Goal: Information Seeking & Learning: Find specific fact

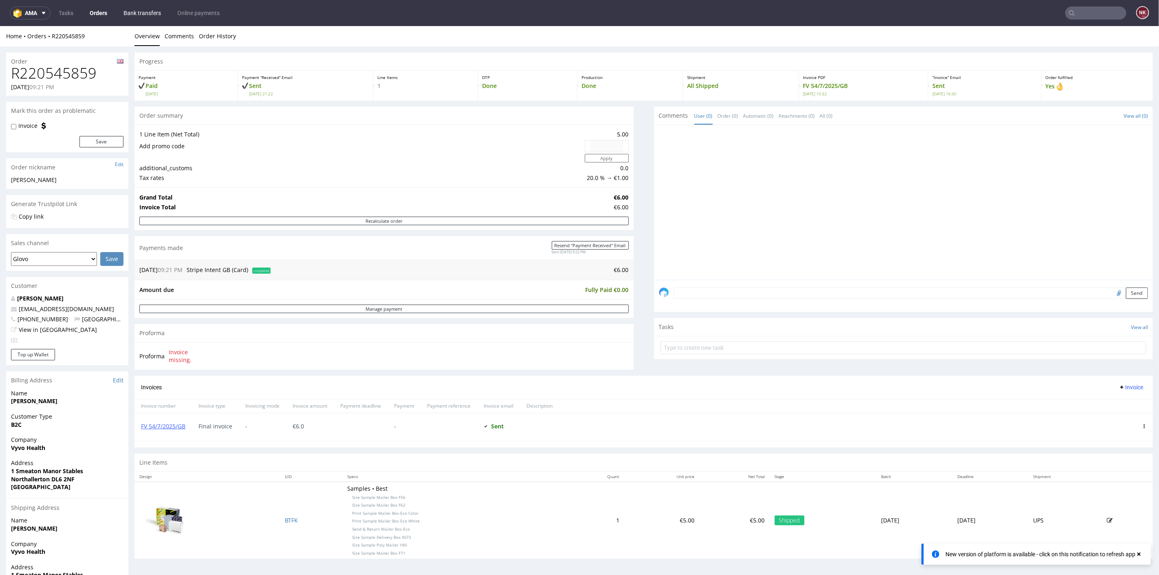
click at [133, 15] on link "Bank transfers" at bounding box center [142, 13] width 47 height 13
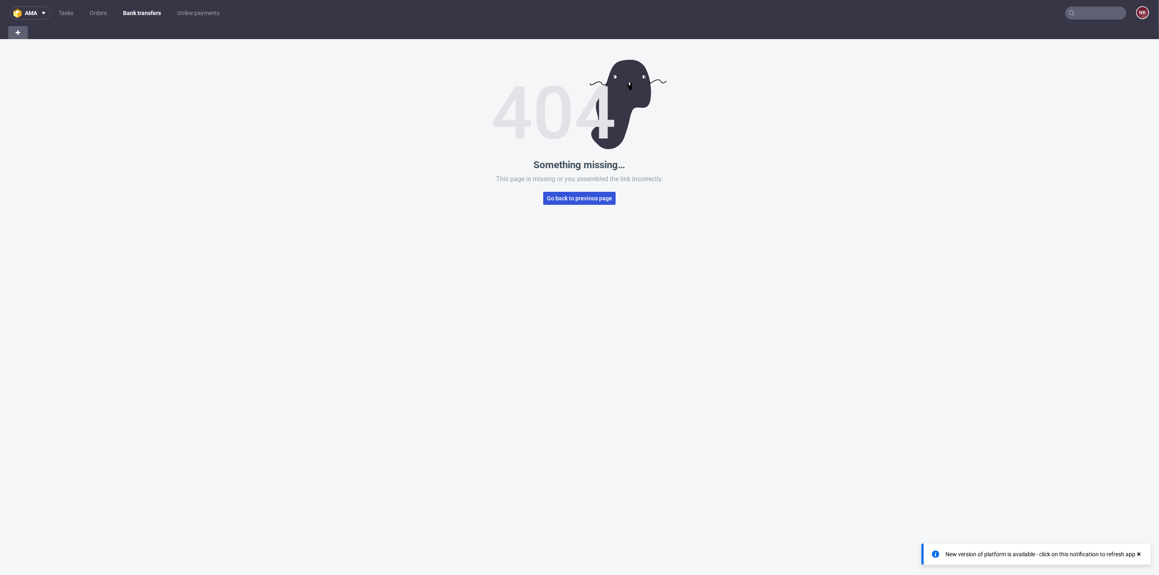
click at [571, 196] on span "Go back to previous page" at bounding box center [579, 199] width 65 height 6
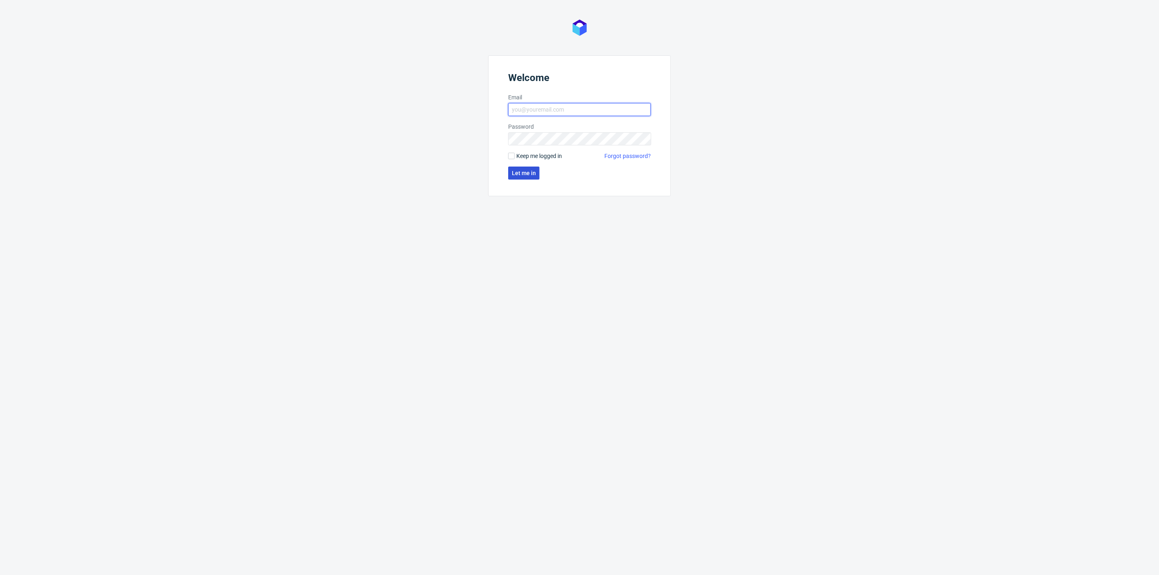
type input "natalia.kaczorowska@packhelp.com"
click at [525, 171] on span "Let me in" at bounding box center [524, 173] width 24 height 6
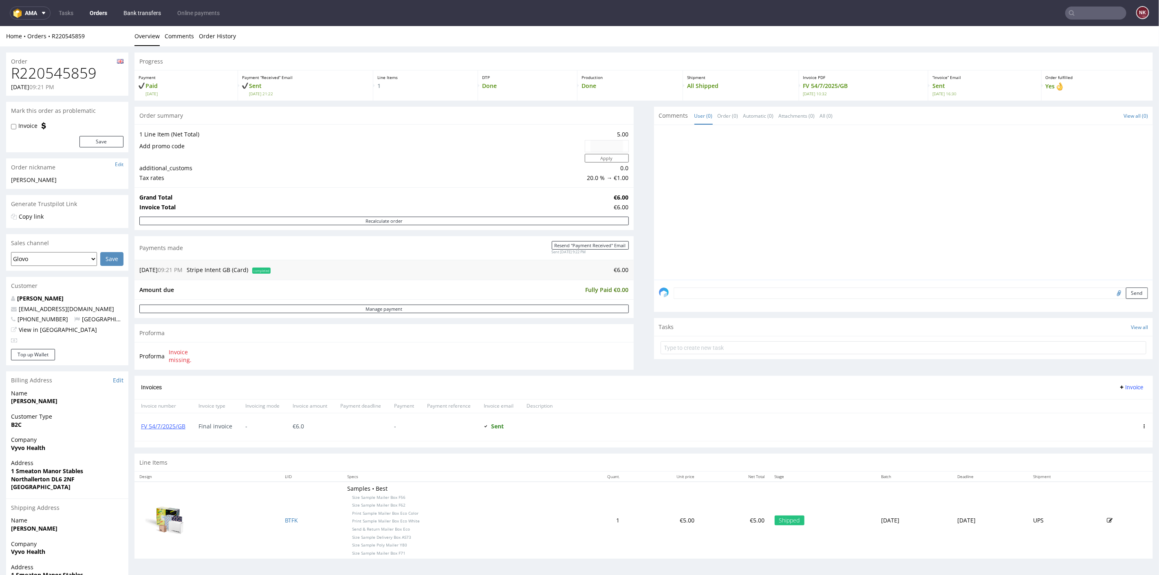
click at [142, 16] on link "Bank transfers" at bounding box center [142, 13] width 47 height 13
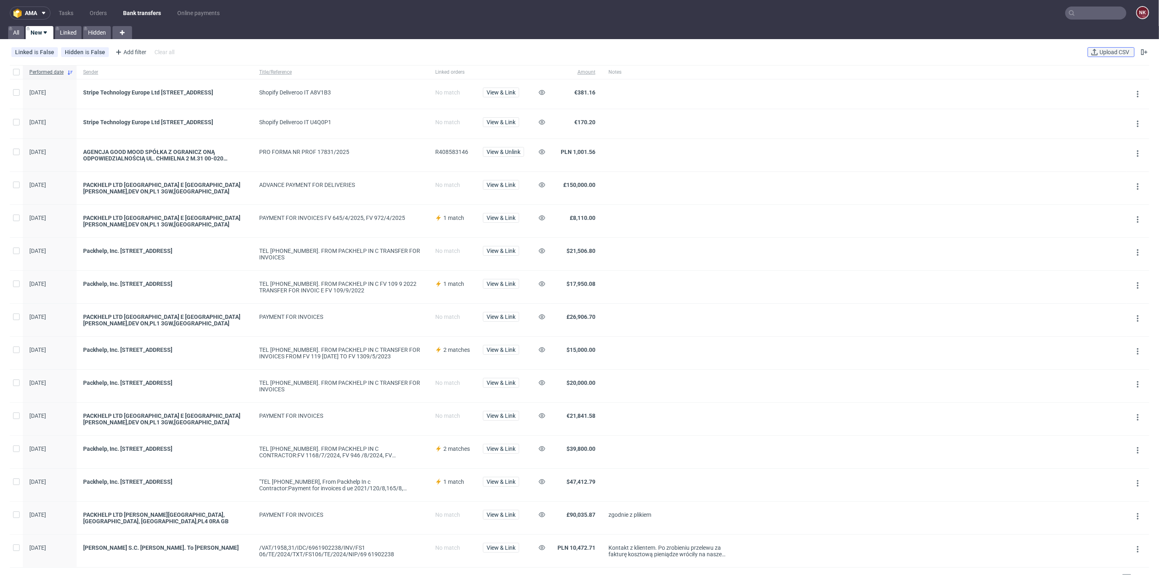
click at [1099, 53] on span "Upload CSV" at bounding box center [1114, 52] width 33 height 6
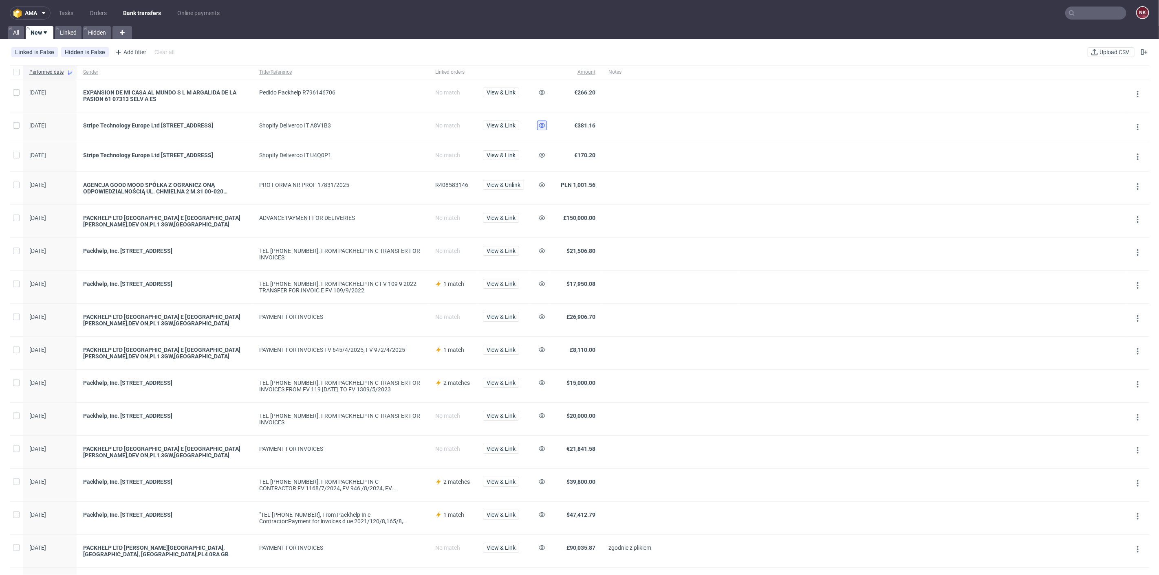
click at [541, 127] on use at bounding box center [542, 125] width 7 height 5
click at [542, 160] on button at bounding box center [542, 155] width 10 height 10
click at [506, 96] on button "View & Link" at bounding box center [501, 93] width 36 height 10
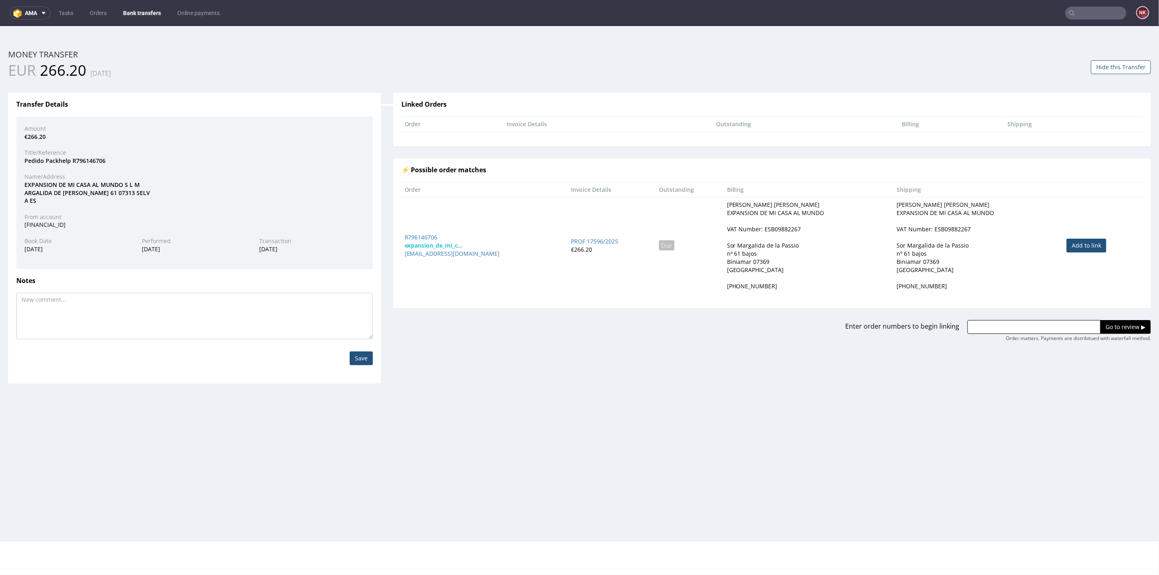
click at [1083, 239] on link "Add to link" at bounding box center [1086, 245] width 40 height 14
type input "R796146706"
click at [1082, 248] on link "Add to link" at bounding box center [1086, 245] width 40 height 14
click at [1107, 323] on input "Go to review ▶" at bounding box center [1125, 327] width 51 height 14
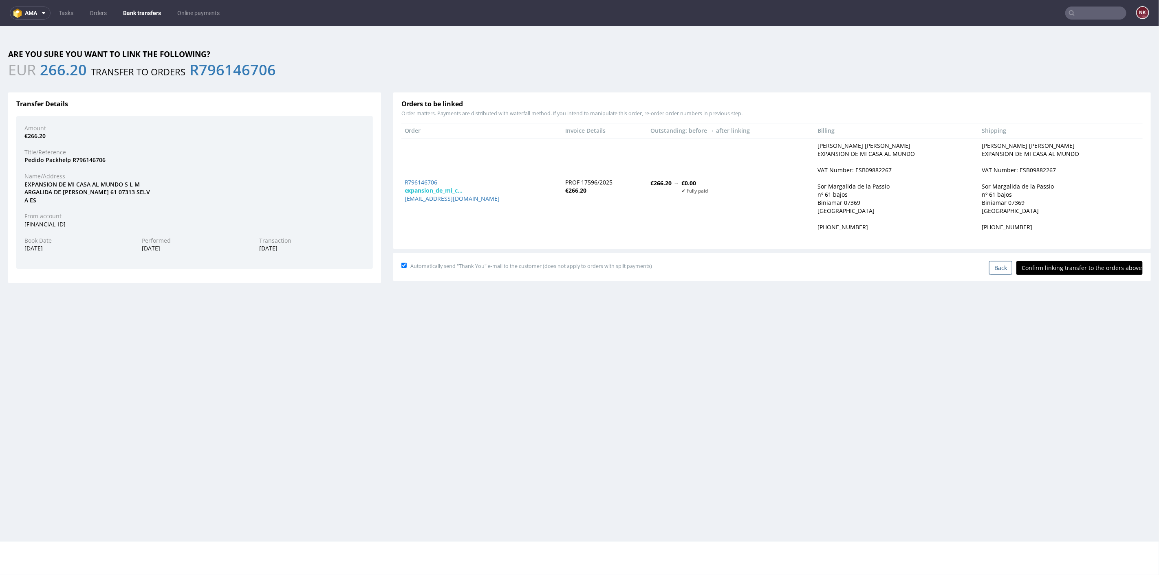
click at [1063, 272] on input "Confirm linking transfer to the orders above" at bounding box center [1079, 268] width 126 height 14
type input "In progress..."
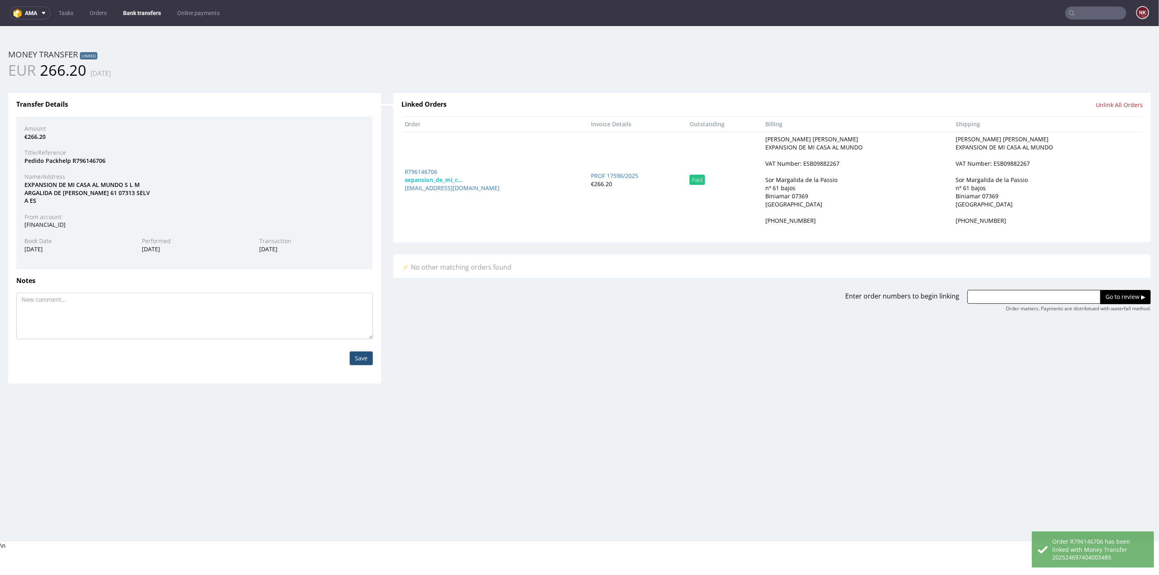
click at [138, 10] on link "Bank transfers" at bounding box center [142, 13] width 48 height 13
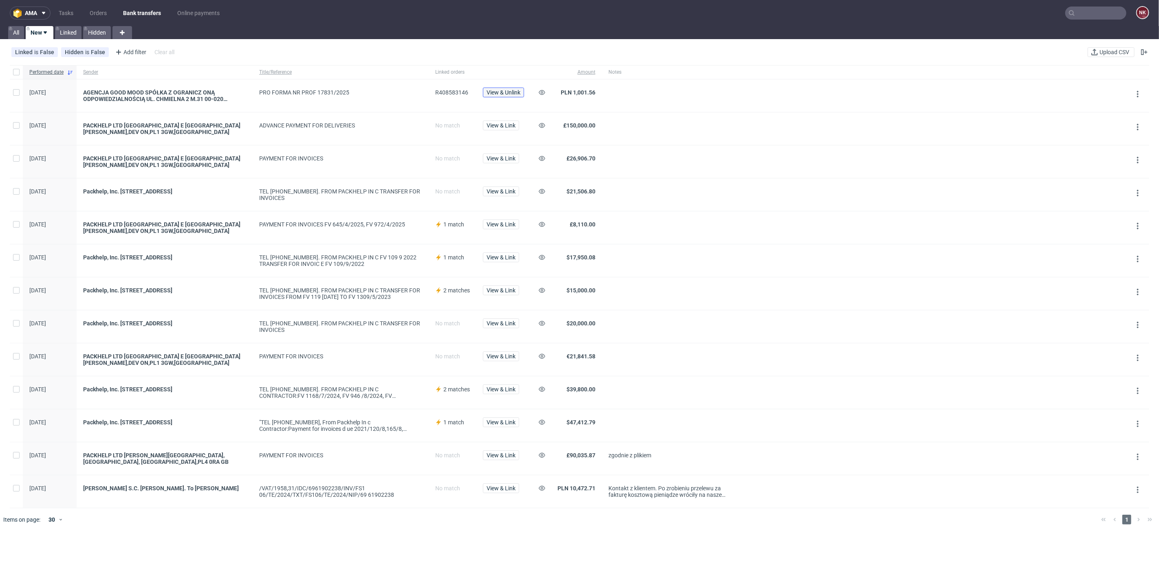
click at [497, 90] on span "View & Unlink" at bounding box center [503, 93] width 34 height 6
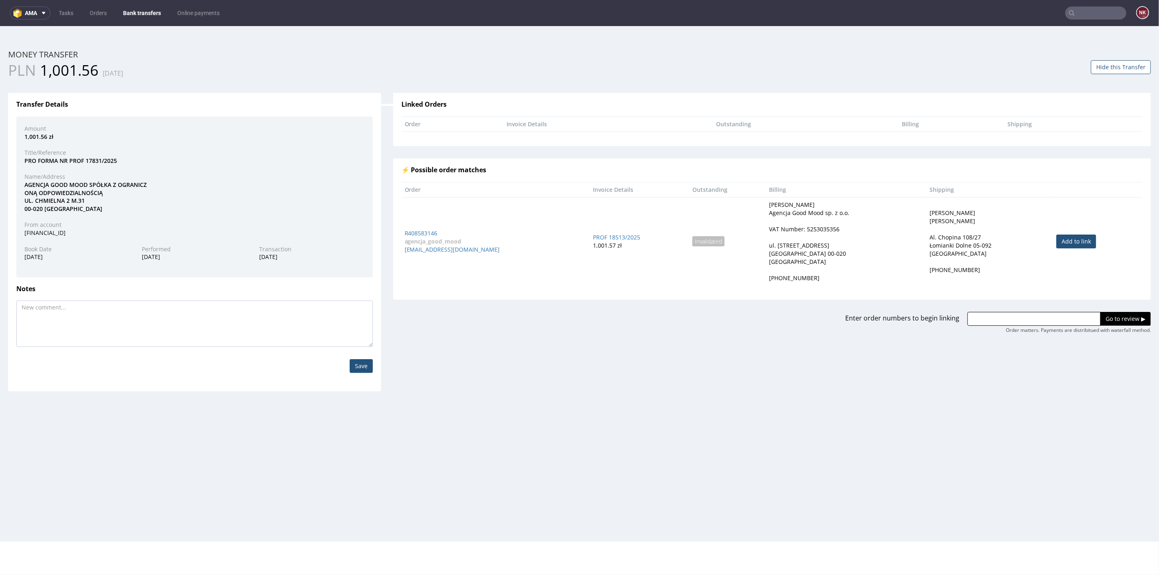
click at [1100, 65] on button "Hide this Transfer" at bounding box center [1121, 67] width 60 height 14
click at [132, 14] on link "Bank transfers" at bounding box center [142, 13] width 48 height 13
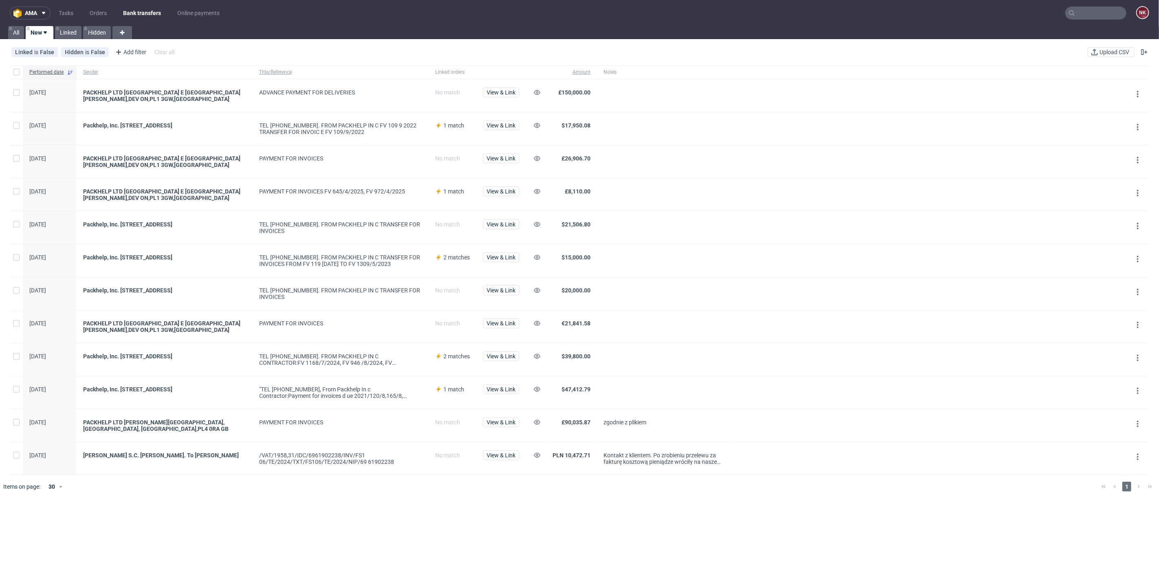
click at [1103, 47] on div "Linked is False Hidden is False Add filter Hide filters Clear all Upload CSV" at bounding box center [579, 52] width 1159 height 20
click at [1102, 52] on span "Upload CSV" at bounding box center [1114, 52] width 33 height 6
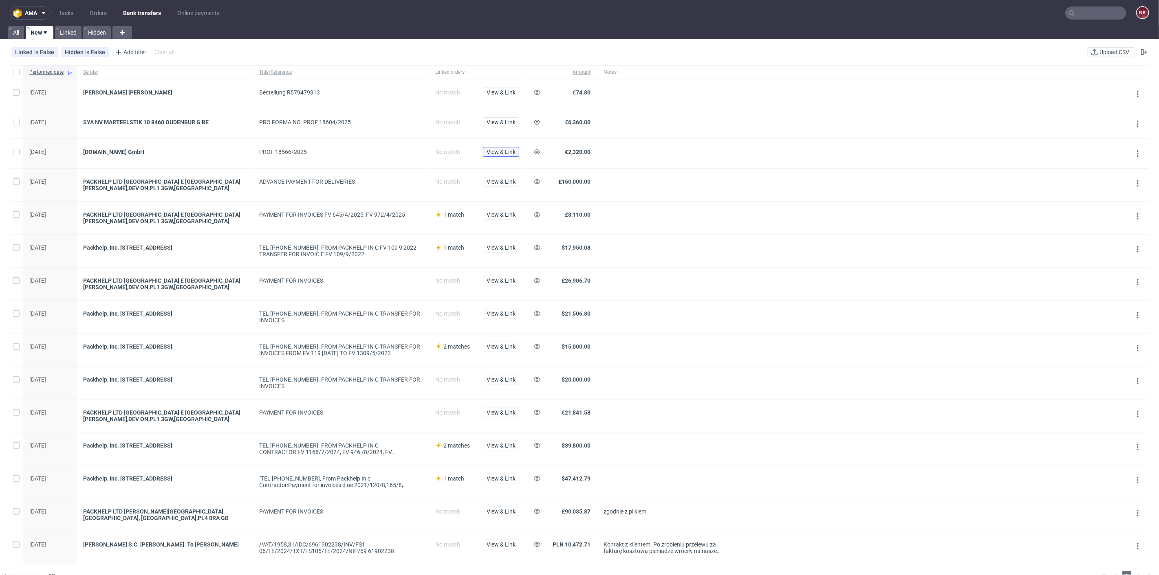
click at [505, 152] on span "View & Link" at bounding box center [500, 152] width 29 height 6
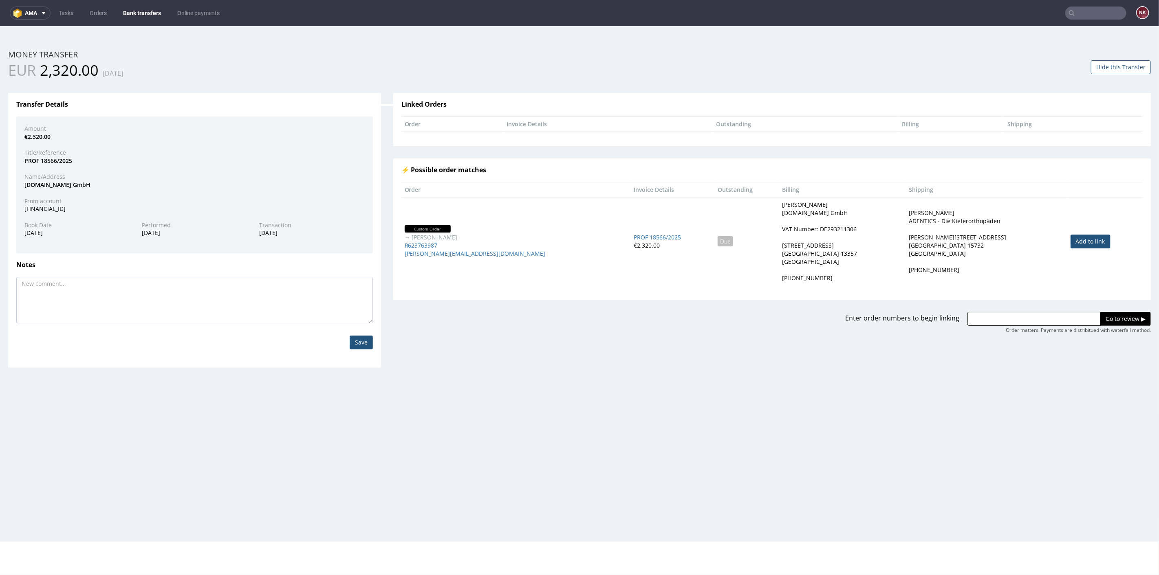
click at [1074, 230] on td "Add to link" at bounding box center [1104, 241] width 75 height 88
drag, startPoint x: 1074, startPoint y: 242, endPoint x: 1076, endPoint y: 248, distance: 6.2
click at [1074, 242] on link "Add to link" at bounding box center [1090, 241] width 40 height 14
type input "R623763987"
click at [1104, 314] on input "Go to review ▶" at bounding box center [1125, 319] width 51 height 14
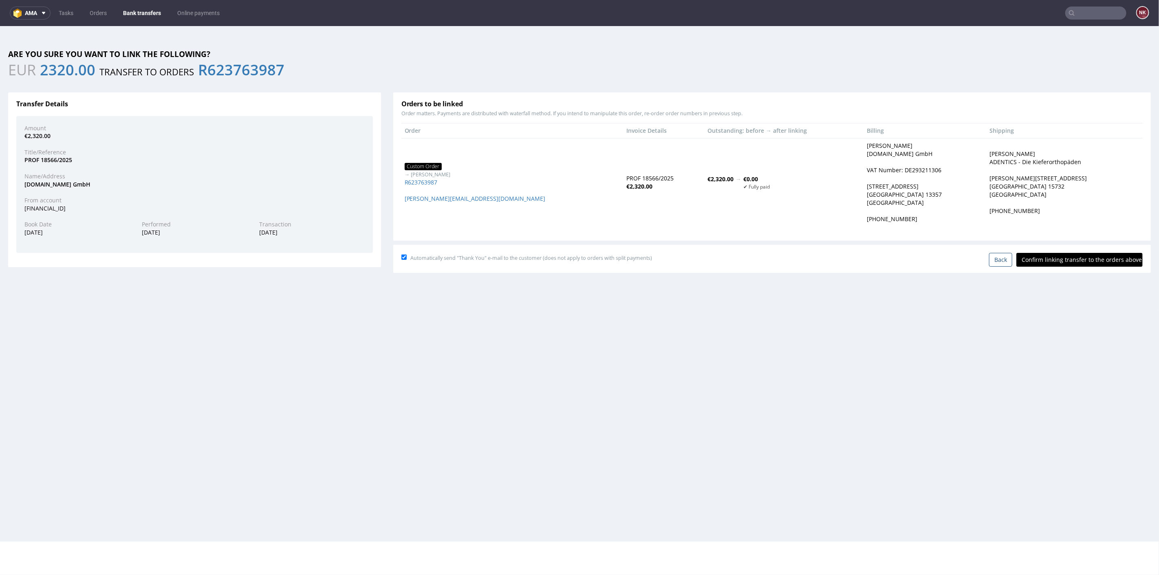
click at [1075, 255] on input "Confirm linking transfer to the orders above" at bounding box center [1079, 260] width 126 height 14
type input "In progress..."
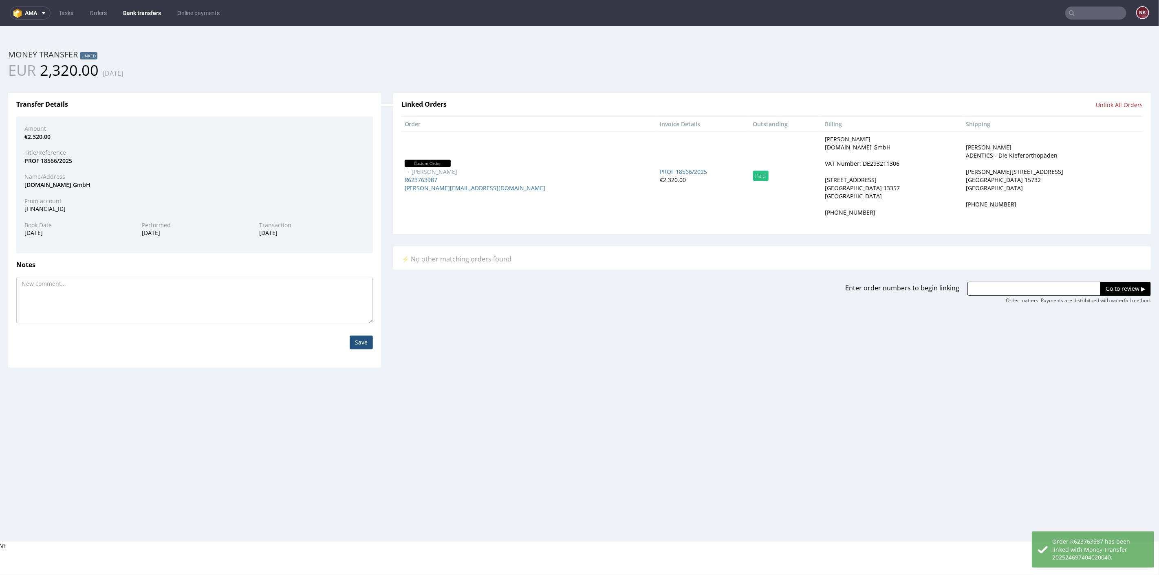
click at [147, 12] on link "Bank transfers" at bounding box center [142, 13] width 48 height 13
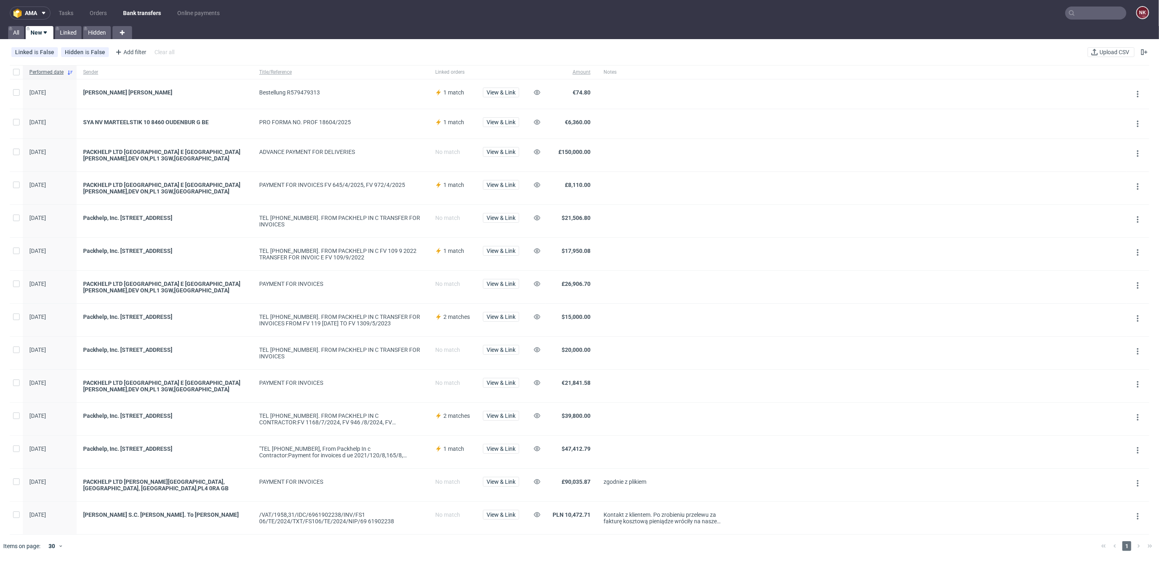
click at [498, 116] on div "View & Link" at bounding box center [500, 123] width 49 height 29
click at [498, 119] on span "View & Link" at bounding box center [500, 122] width 29 height 6
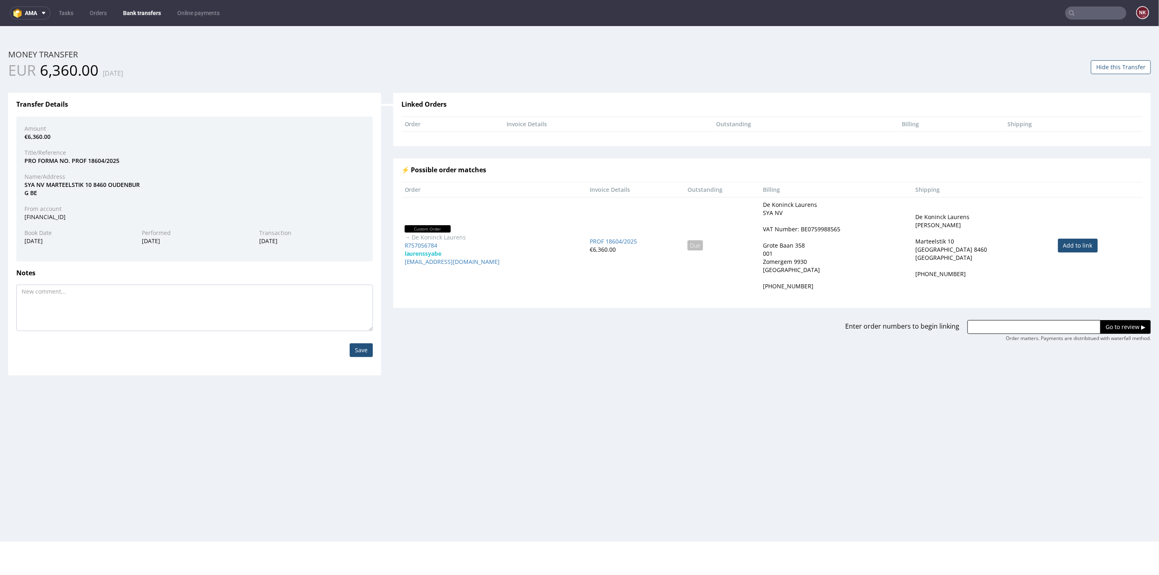
click at [1059, 246] on link "Add to link" at bounding box center [1078, 245] width 40 height 14
type input "R757056784"
click at [1106, 325] on input "Go to review ▶" at bounding box center [1125, 327] width 51 height 14
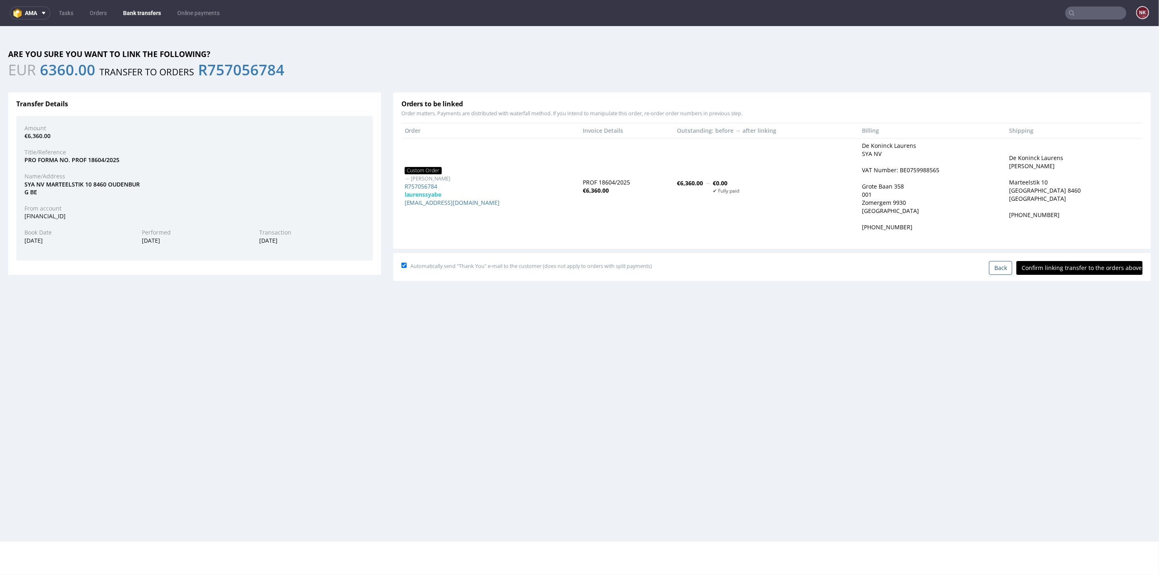
click at [1082, 263] on input "Confirm linking transfer to the orders above" at bounding box center [1079, 268] width 126 height 14
type input "In progress..."
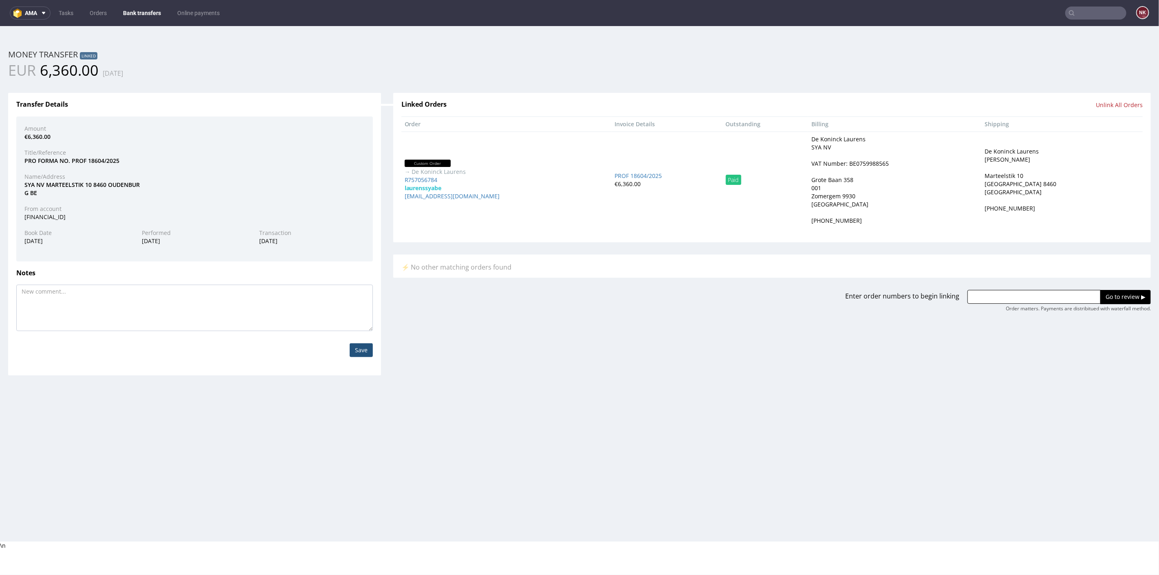
click at [135, 10] on link "Bank transfers" at bounding box center [142, 13] width 48 height 13
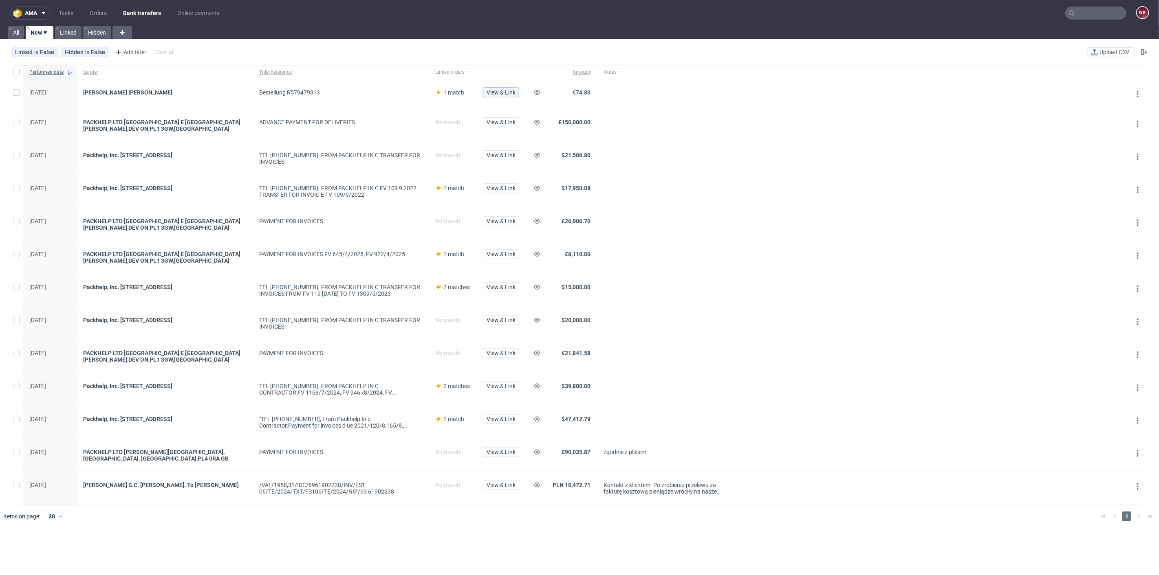
click at [495, 90] on span "View & Link" at bounding box center [500, 93] width 29 height 6
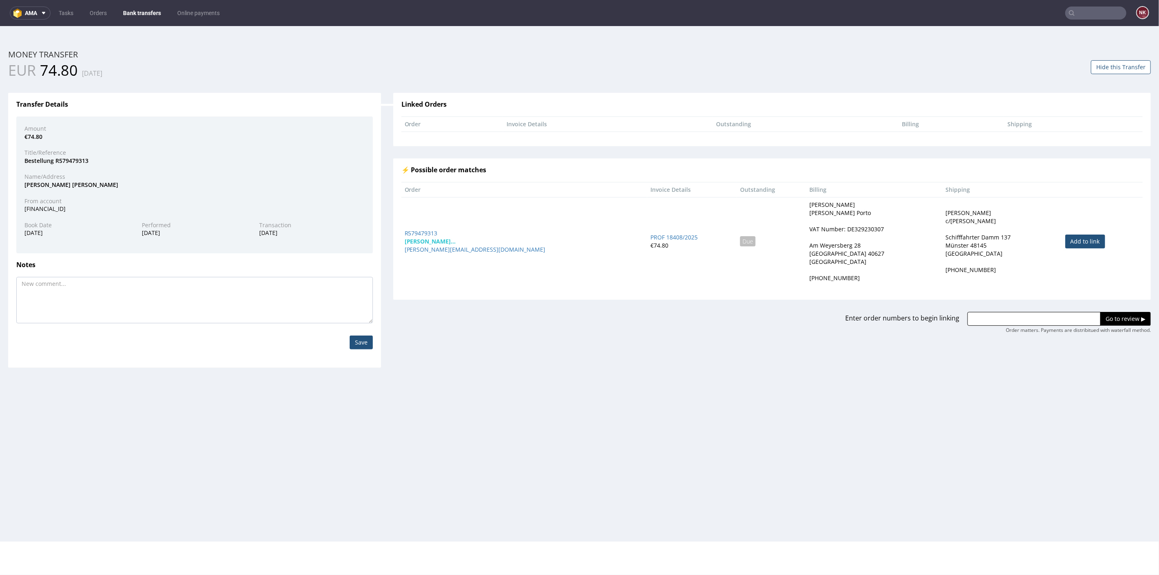
click at [1065, 246] on link "Add to link" at bounding box center [1085, 241] width 40 height 14
type input "R579479313"
click at [1106, 318] on input "Go to review ▶" at bounding box center [1125, 319] width 51 height 14
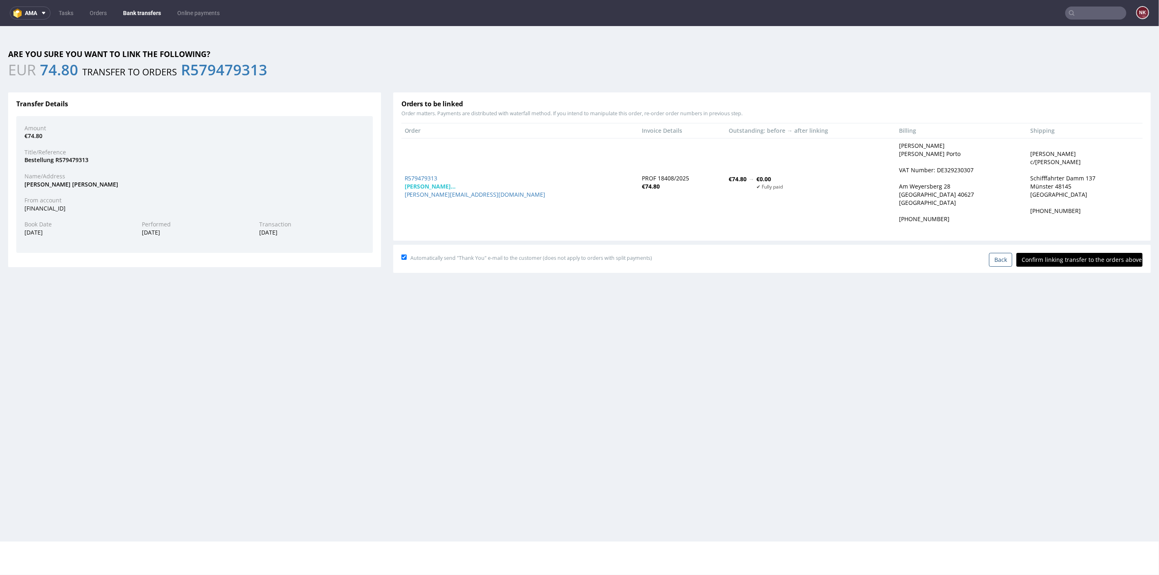
click at [1064, 261] on input "Confirm linking transfer to the orders above" at bounding box center [1079, 260] width 126 height 14
type input "In progress..."
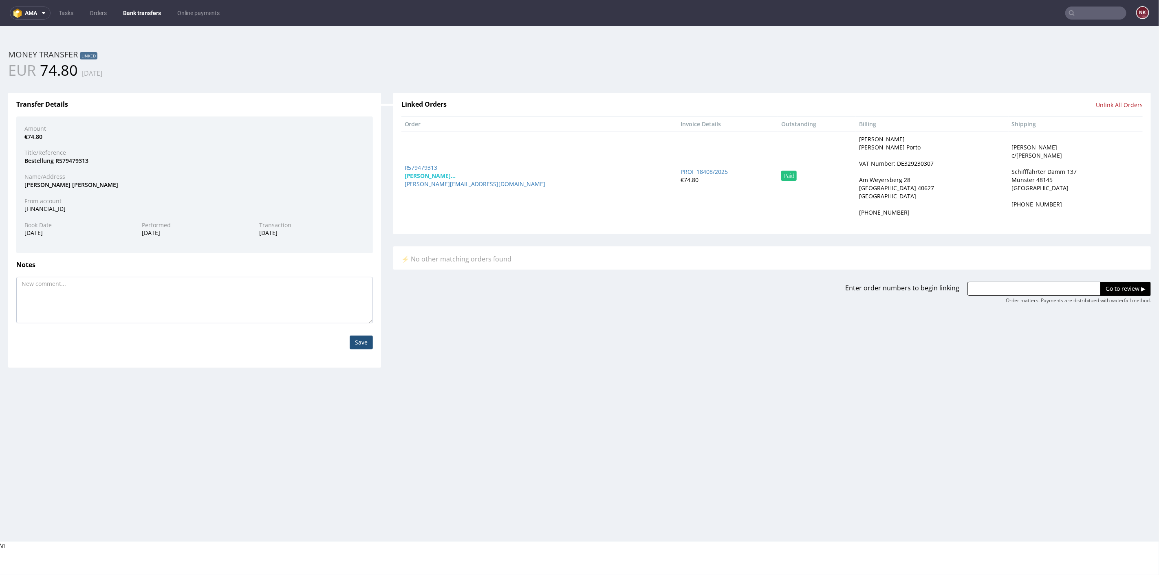
click at [145, 15] on link "Bank transfers" at bounding box center [142, 13] width 48 height 13
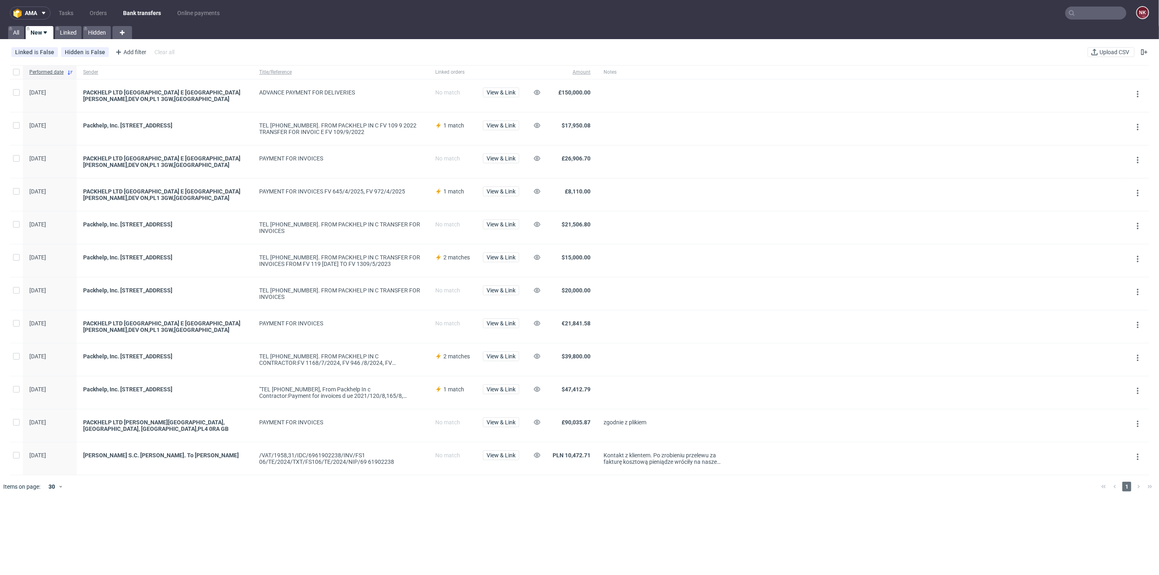
click at [619, 193] on span at bounding box center [664, 194] width 122 height 13
click at [93, 11] on link "Orders" at bounding box center [98, 13] width 27 height 13
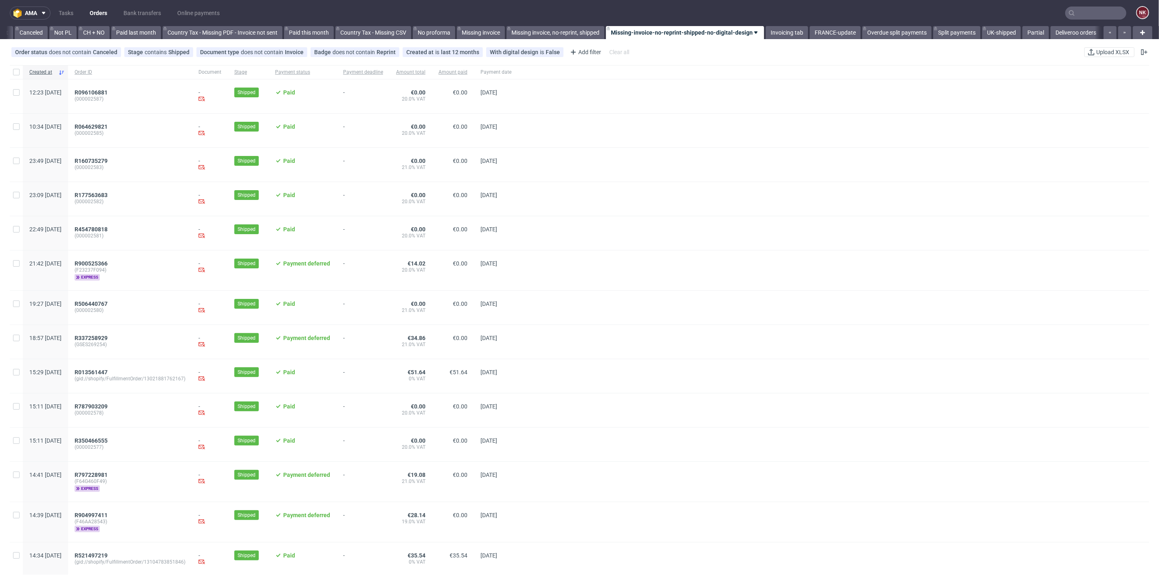
scroll to position [0, 790]
click at [1104, 15] on input "text" at bounding box center [1095, 13] width 61 height 13
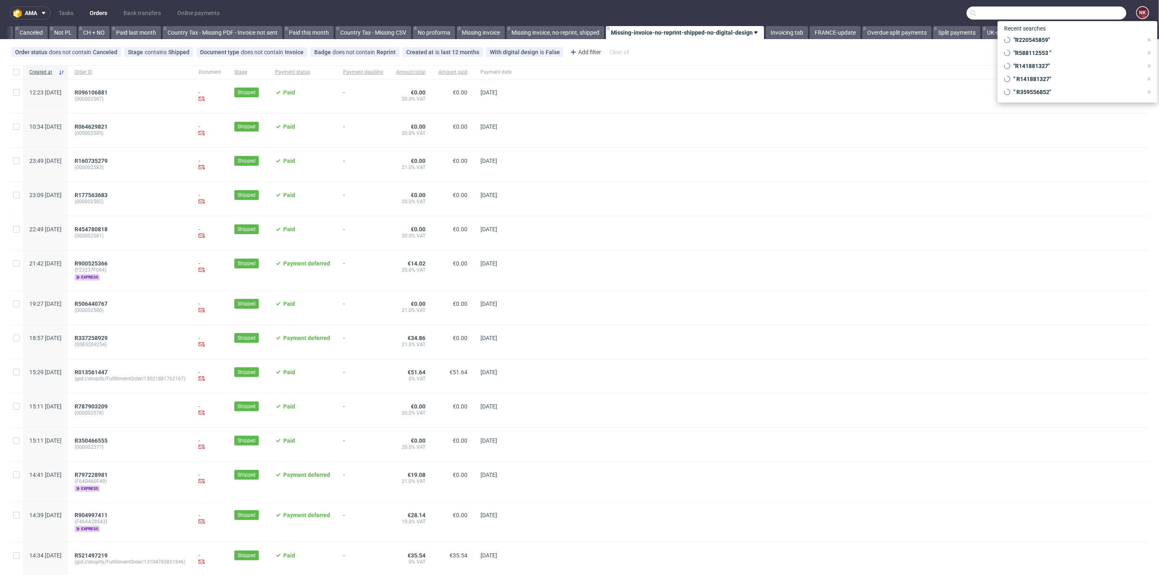
paste input "FV 1289/7/2025"
type input "FV 1289/7/2025"
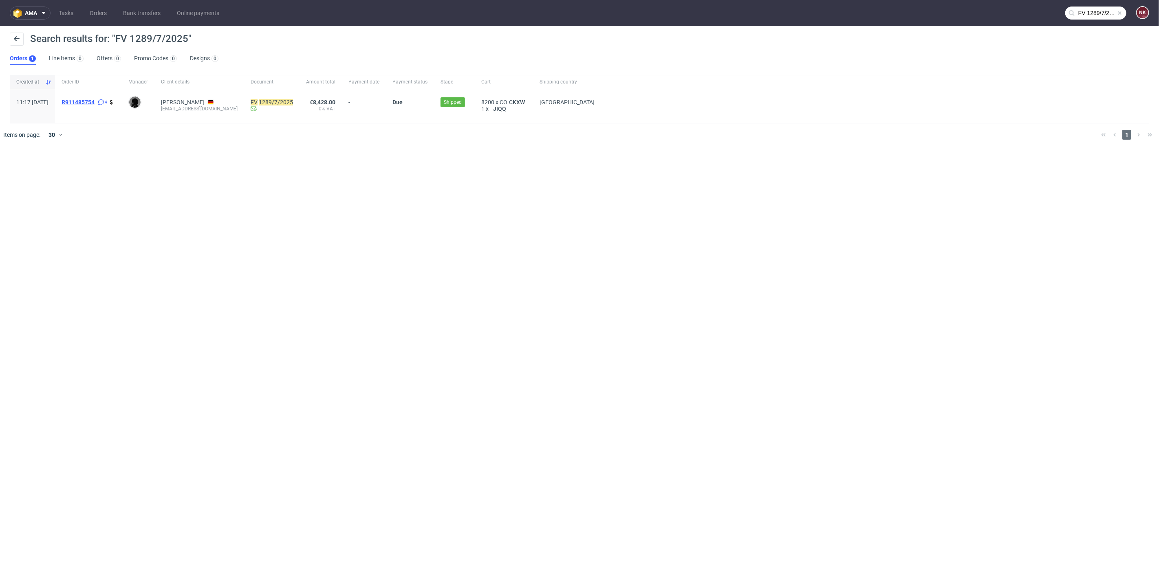
click at [95, 99] on span "R911485754" at bounding box center [78, 102] width 33 height 7
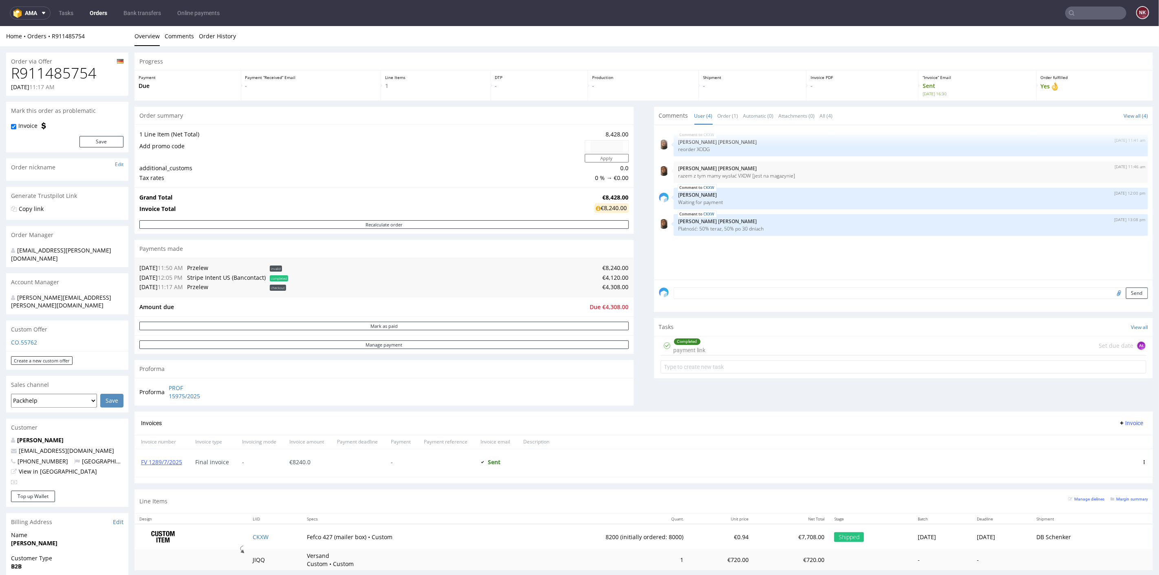
click at [73, 71] on h1 "R911485754" at bounding box center [67, 73] width 112 height 16
copy h1 "R911485754"
click at [148, 459] on link "FV 1289/7/2025" at bounding box center [161, 462] width 41 height 8
click at [1084, 17] on input "text" at bounding box center [1095, 13] width 61 height 13
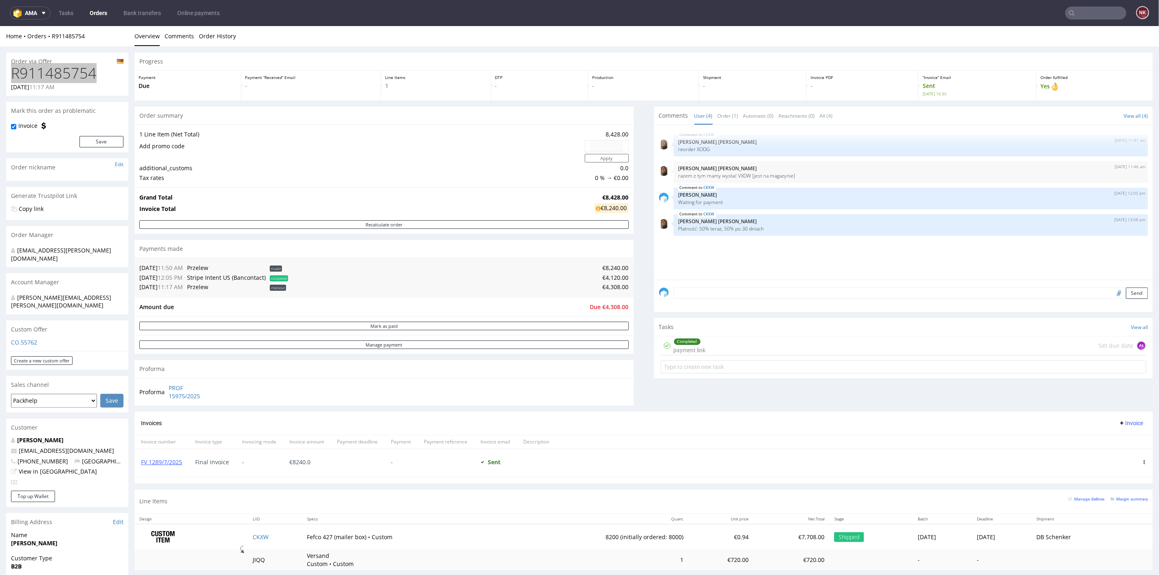
paste input "FV 1471/7/2025"
type input "FV 1471/7/2025"
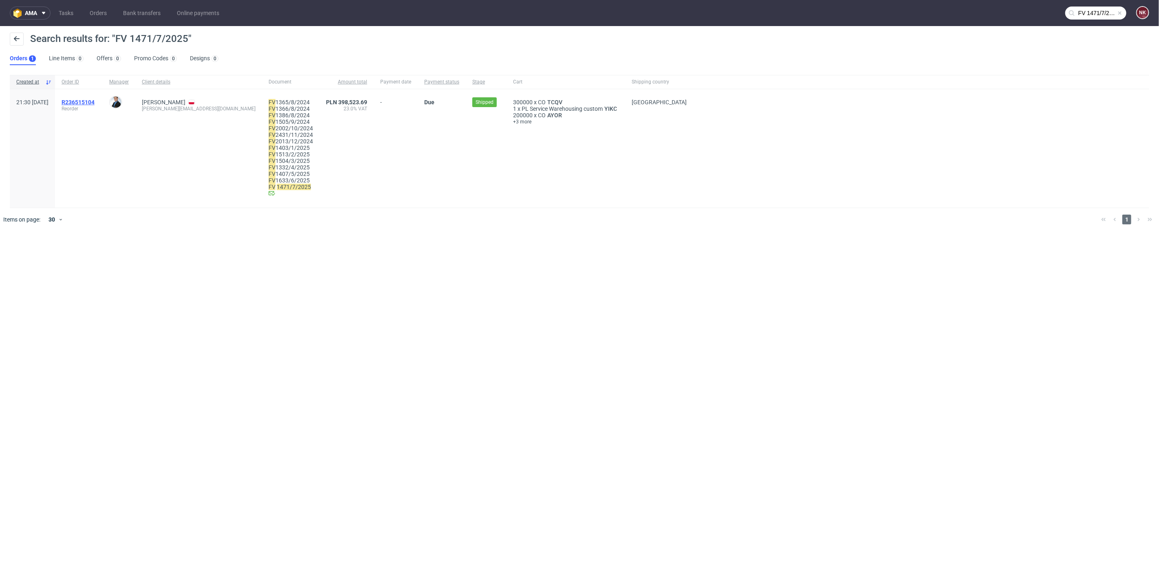
click at [95, 104] on span "R236515104" at bounding box center [78, 102] width 33 height 7
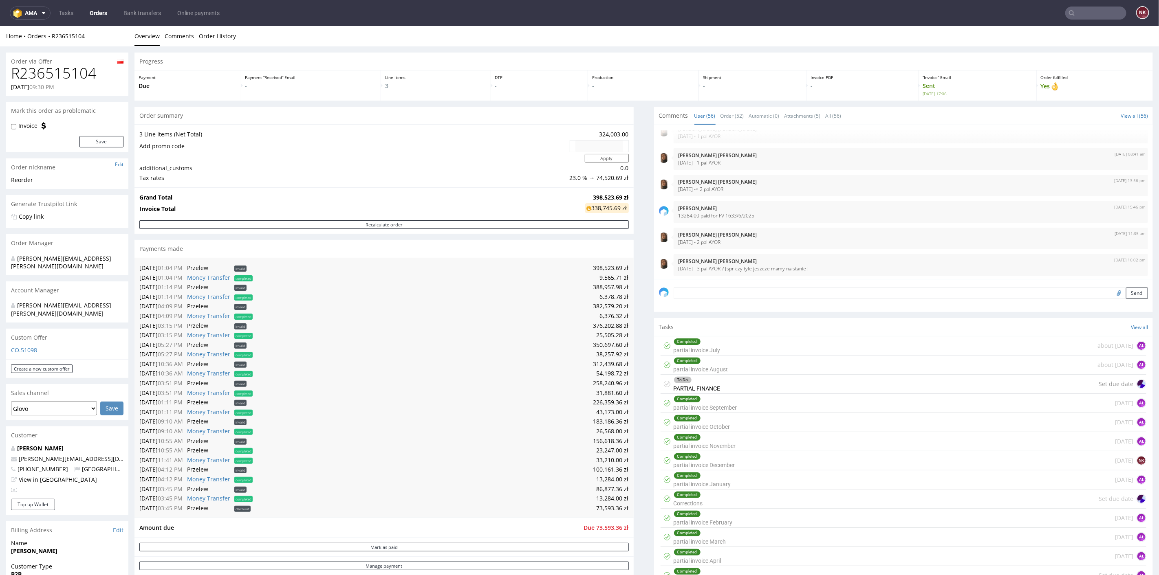
click at [44, 68] on h1 "R236515104" at bounding box center [67, 73] width 112 height 16
copy h1 "R236515104"
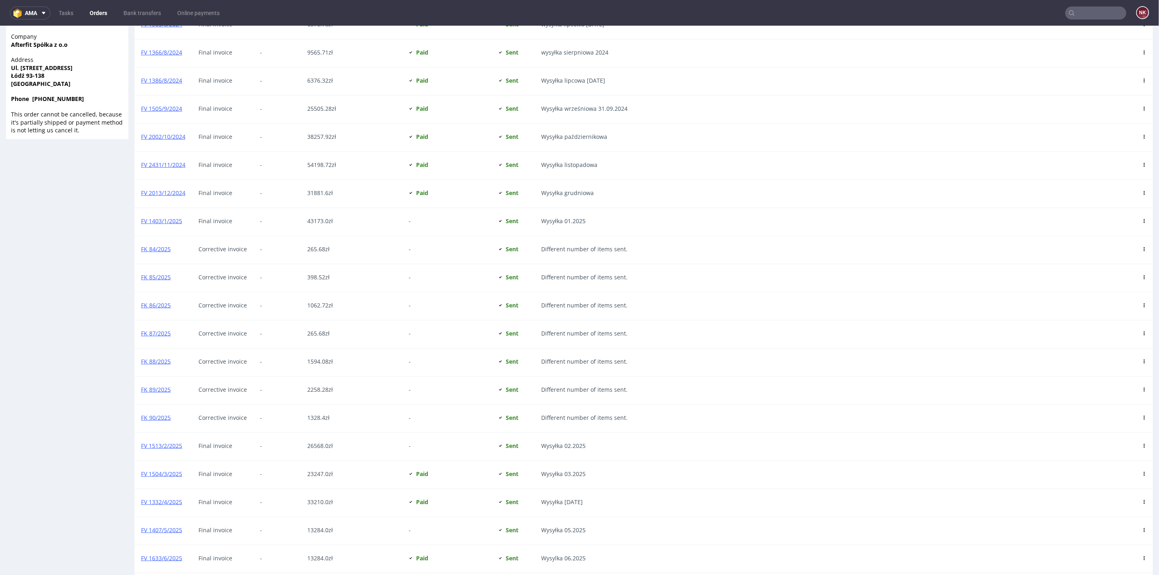
scroll to position [860, 0]
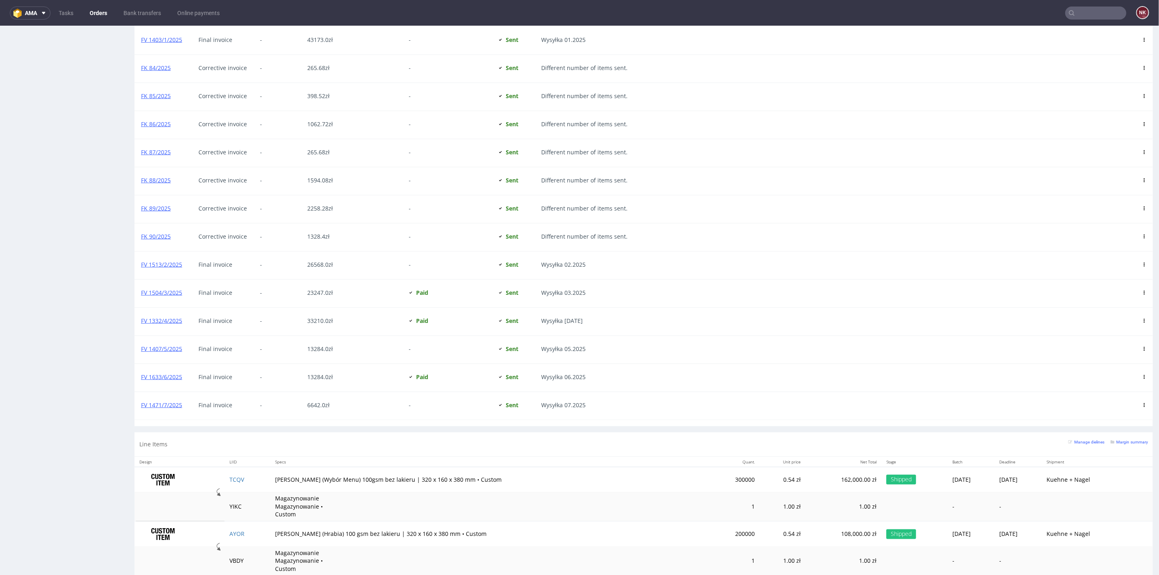
click at [1102, 17] on input "text" at bounding box center [1095, 13] width 61 height 13
paste input "FV 1470/7/2025"
type input "FV 1470/7/2025"
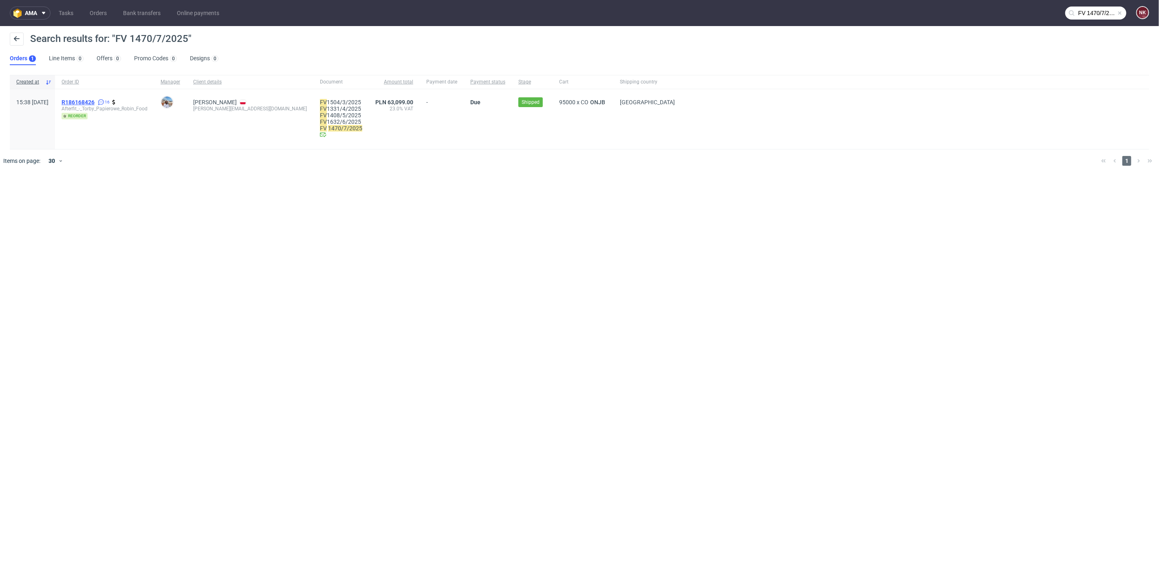
click at [95, 103] on span "R186168426" at bounding box center [78, 102] width 33 height 7
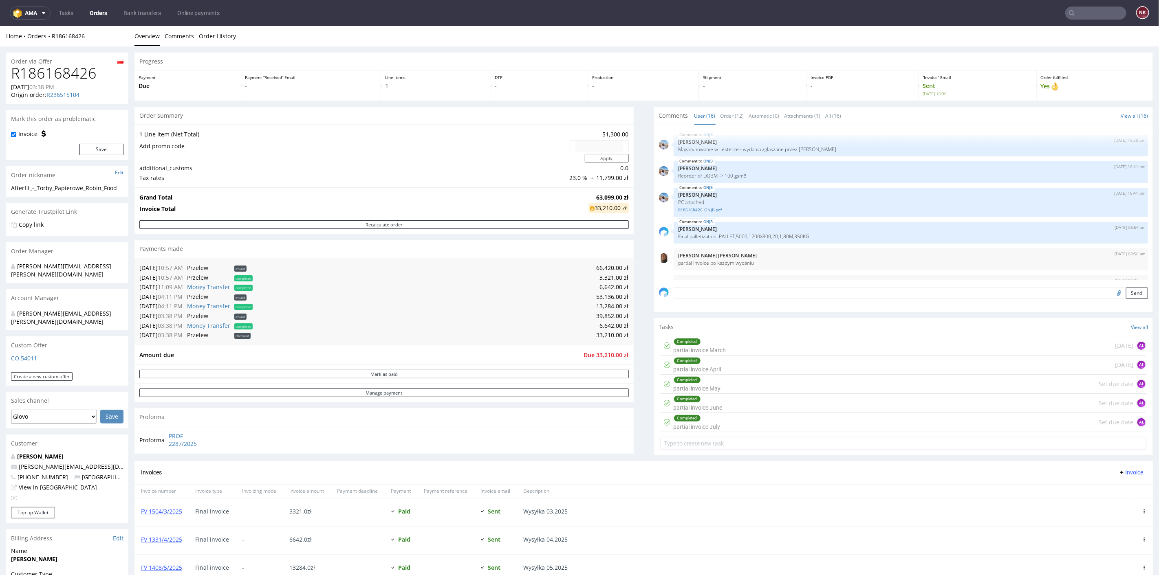
scroll to position [286, 0]
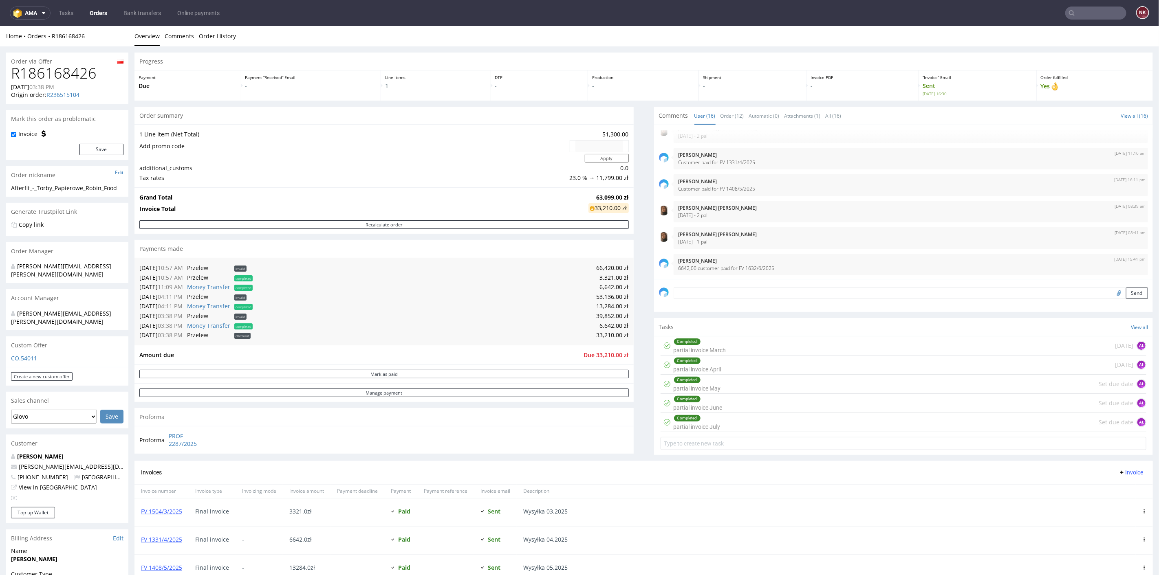
click at [80, 76] on h1 "R186168426" at bounding box center [67, 73] width 112 height 16
copy h1 "R186168426"
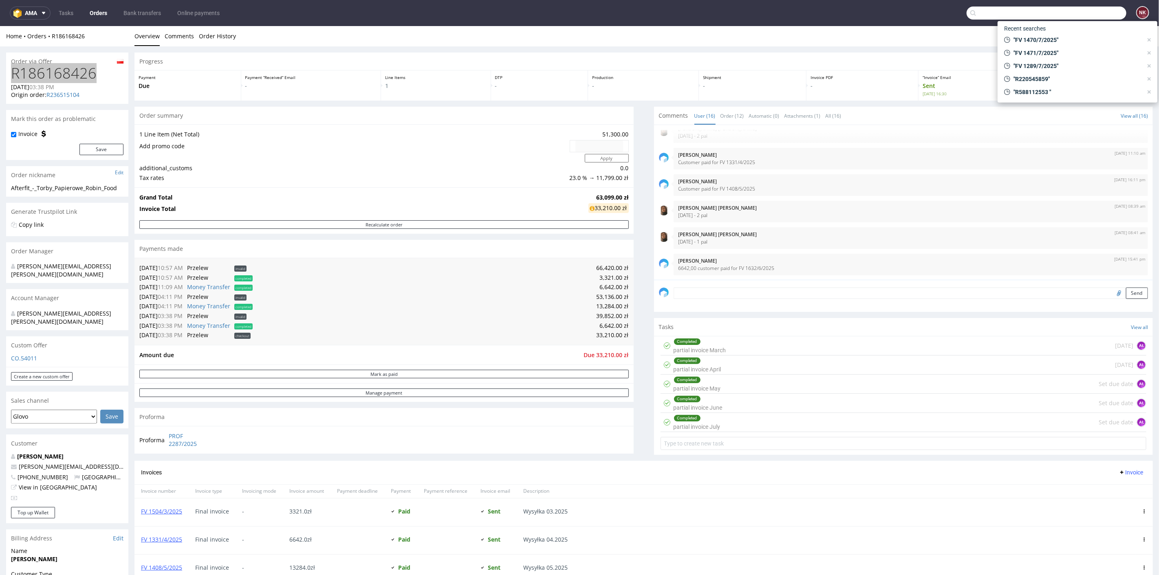
click at [1073, 12] on input "text" at bounding box center [1046, 13] width 160 height 13
paste input "FV 1569/7/2025"
type input "FV 1569/7/2025"
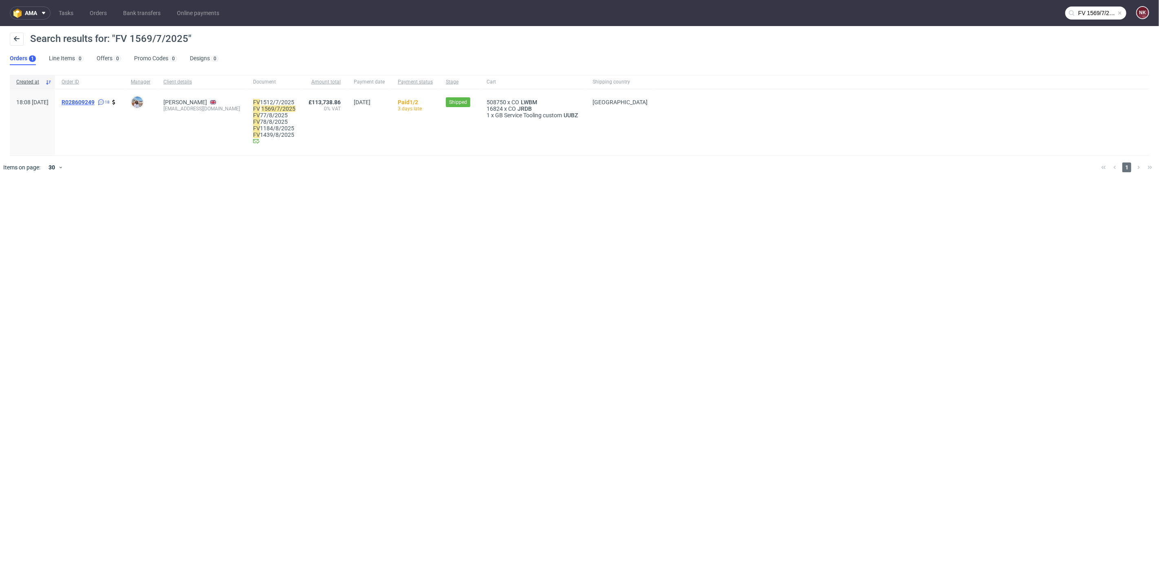
click at [95, 102] on span "R028609249" at bounding box center [78, 102] width 33 height 7
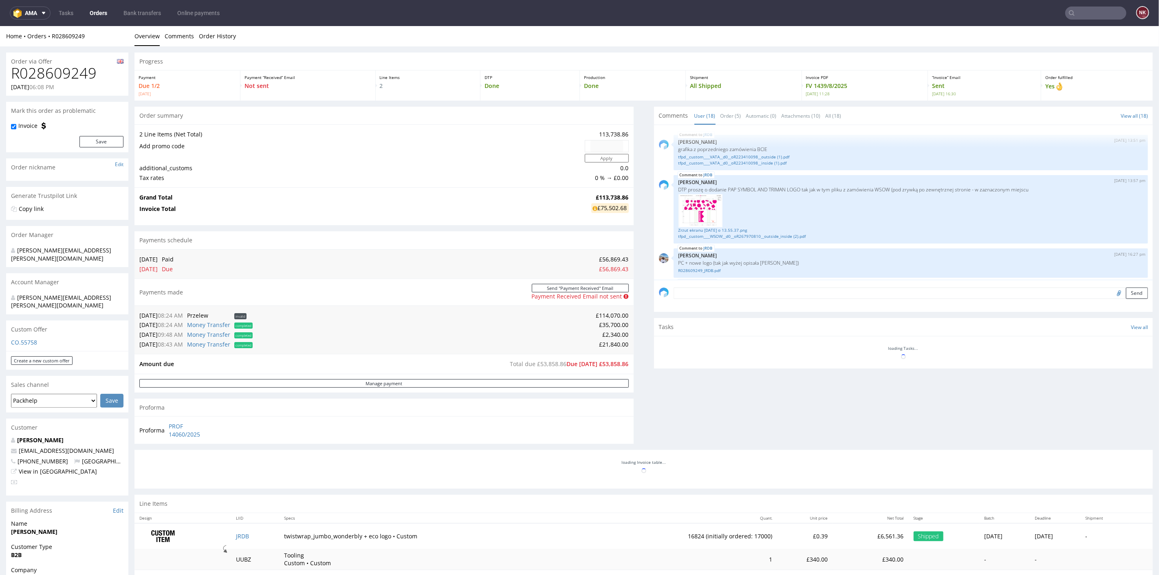
scroll to position [527, 0]
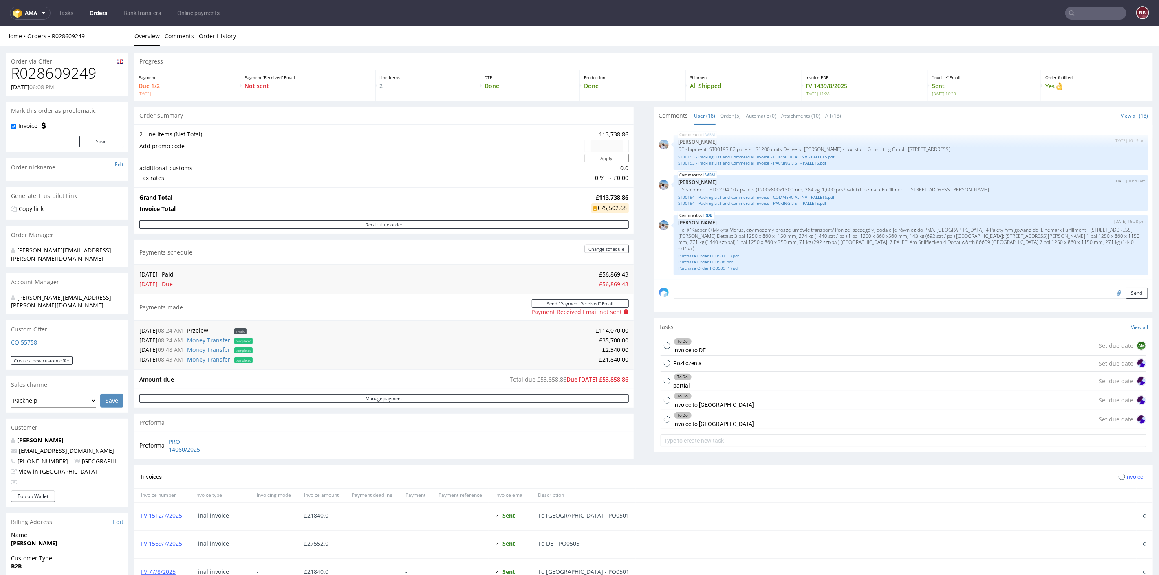
click at [62, 73] on h1 "R028609249" at bounding box center [67, 73] width 112 height 16
copy h1 "R028609249"
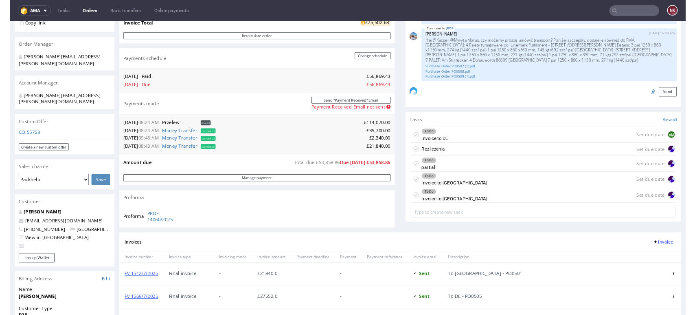
scroll to position [576, 0]
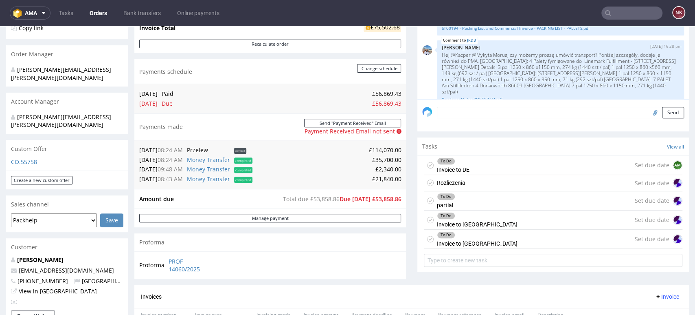
click at [627, 10] on input "text" at bounding box center [632, 13] width 61 height 13
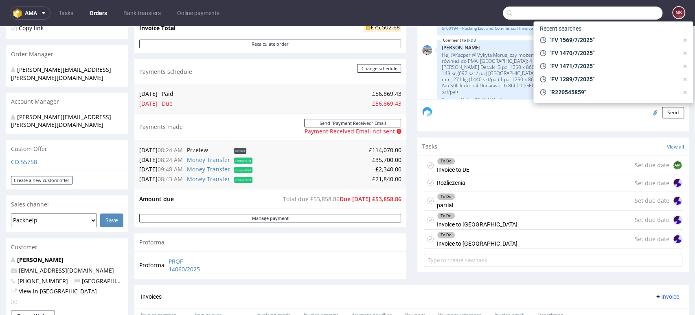
paste input "R094891376"
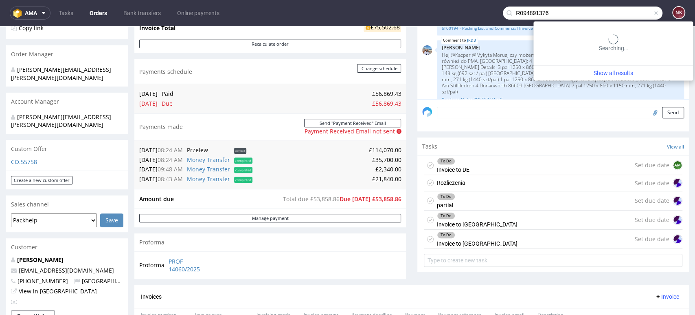
type input "R094891376"
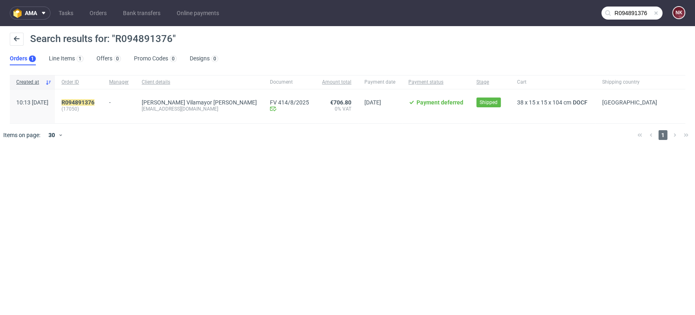
click at [98, 98] on div "R094891376 (17050)" at bounding box center [79, 106] width 48 height 34
click at [95, 103] on mark "R094891376" at bounding box center [78, 102] width 33 height 7
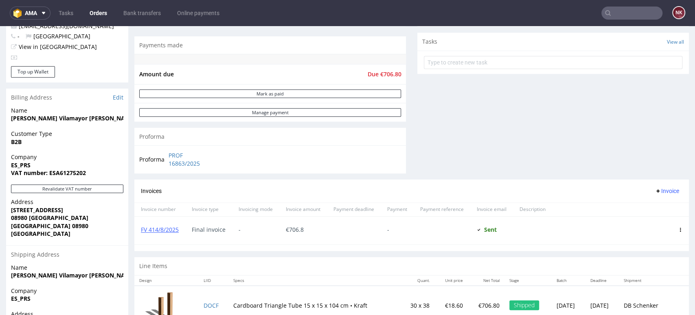
scroll to position [271, 0]
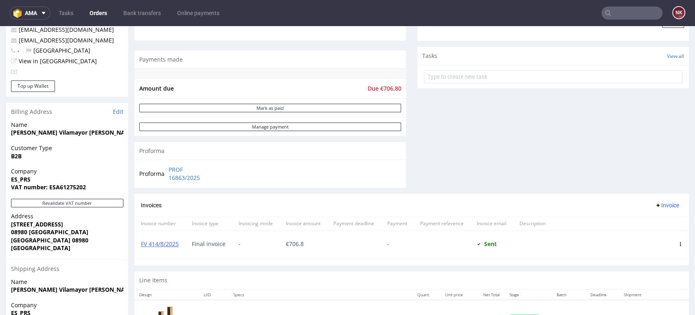
click at [630, 11] on input "text" at bounding box center [632, 13] width 61 height 13
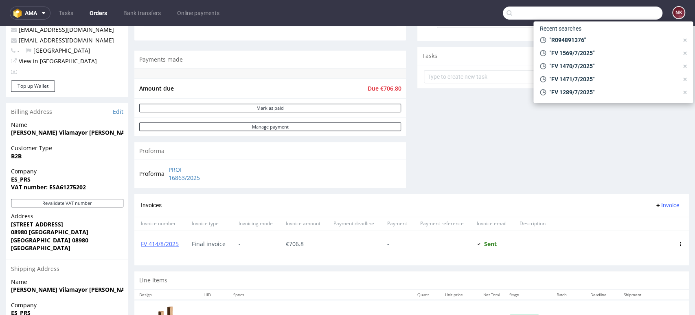
paste input "R156999913"
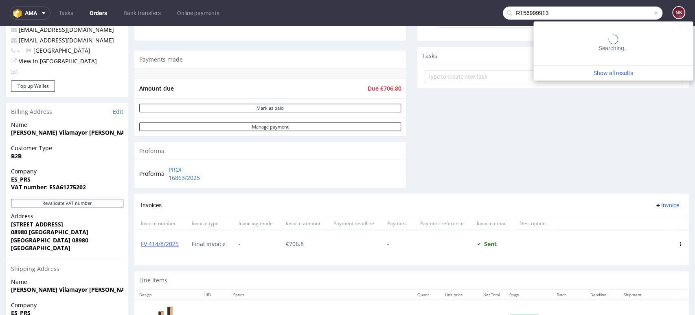
type input "R156999913"
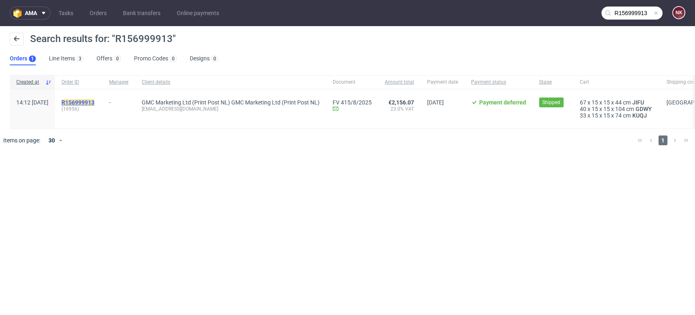
click at [95, 102] on mark "R156999913" at bounding box center [78, 102] width 33 height 7
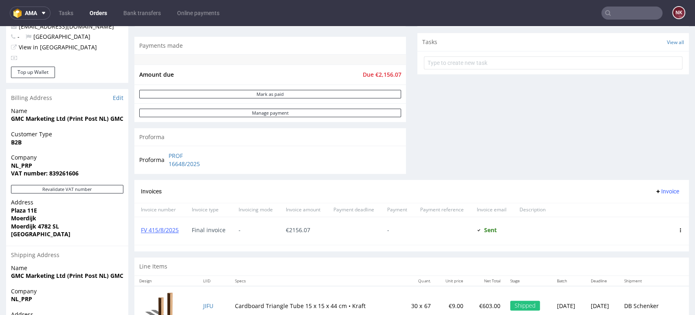
scroll to position [271, 0]
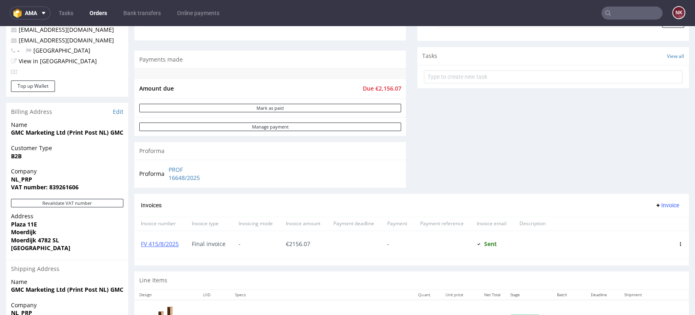
click at [624, 11] on input "text" at bounding box center [632, 13] width 61 height 13
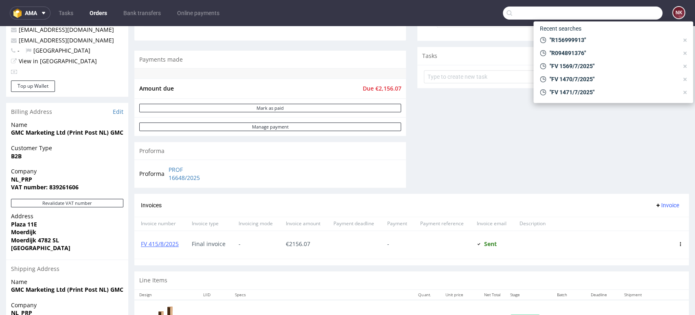
paste input "R750861952"
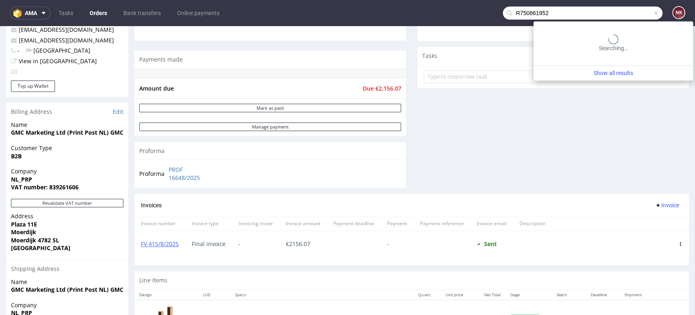
type input "R750861952"
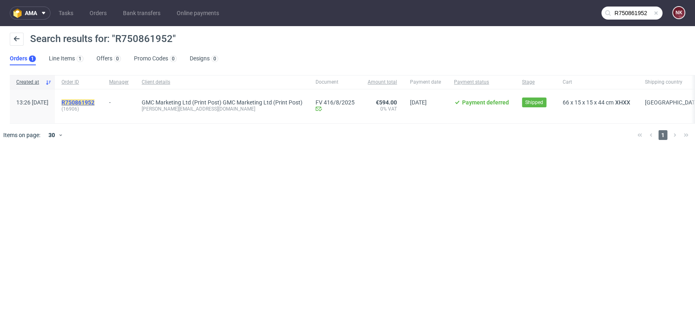
click at [95, 101] on mark "R750861952" at bounding box center [78, 102] width 33 height 7
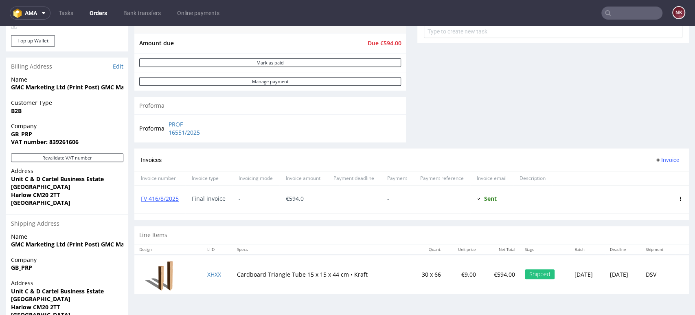
scroll to position [226, 0]
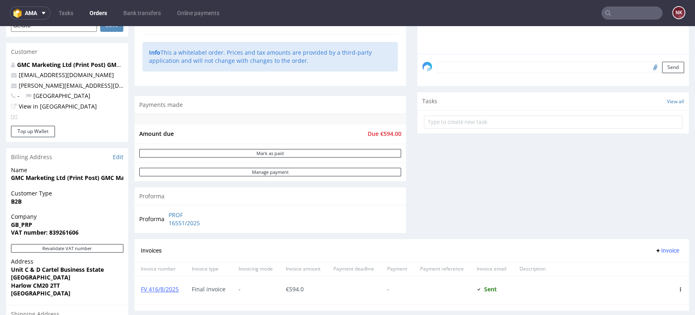
click at [621, 15] on input "text" at bounding box center [632, 13] width 61 height 13
paste input "R403857813"
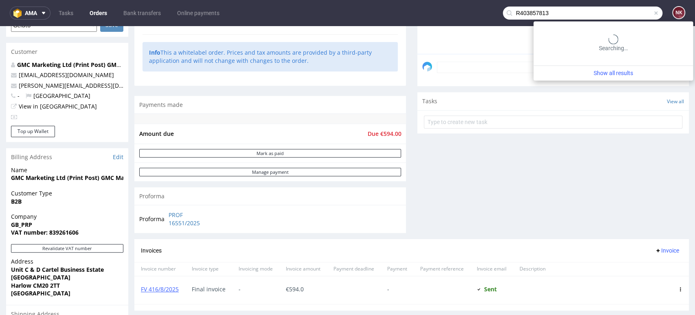
type input "R403857813"
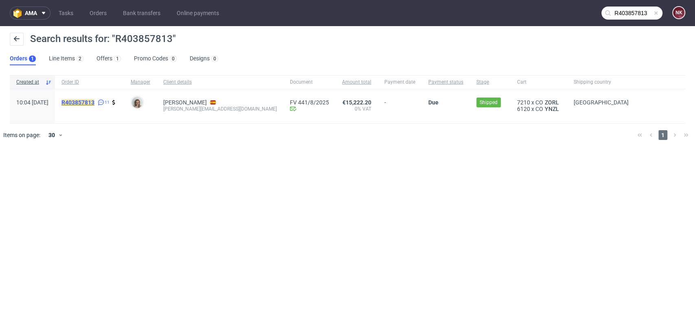
click at [92, 101] on mark "R403857813" at bounding box center [78, 102] width 33 height 7
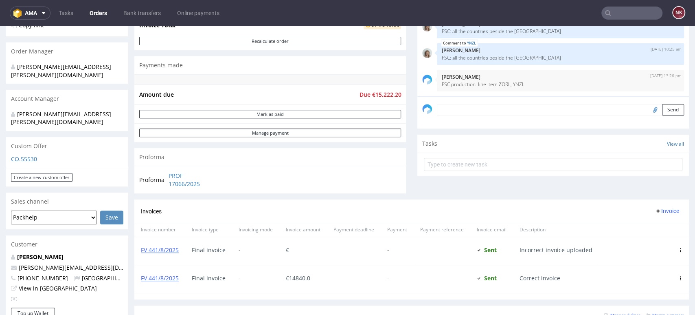
scroll to position [181, 0]
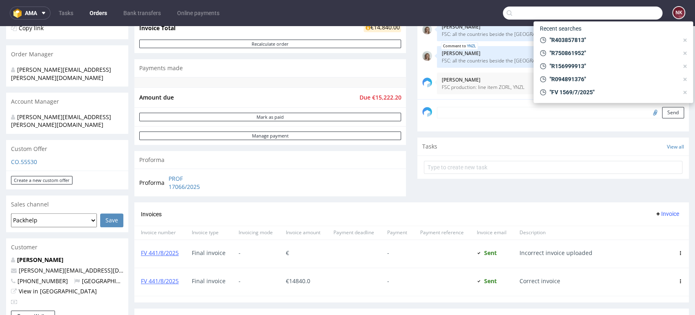
click at [643, 9] on input "text" at bounding box center [583, 13] width 160 height 13
paste input "R420849888"
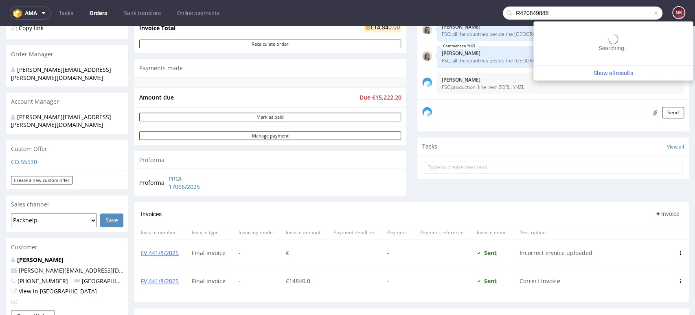
type input "R420849888"
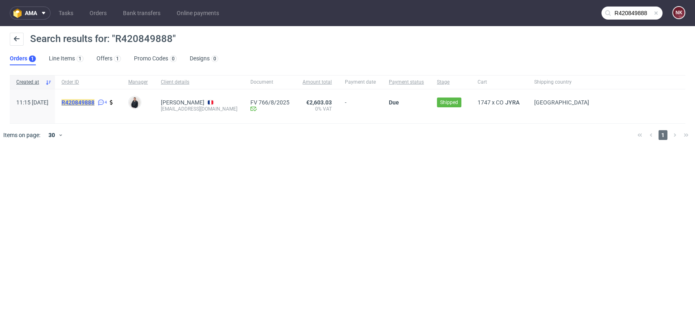
click at [95, 104] on mark "R420849888" at bounding box center [78, 102] width 33 height 7
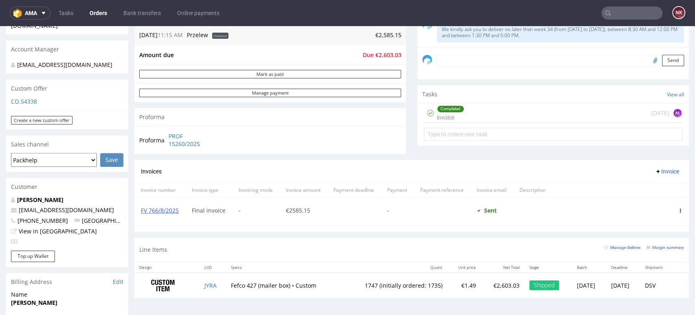
scroll to position [181, 0]
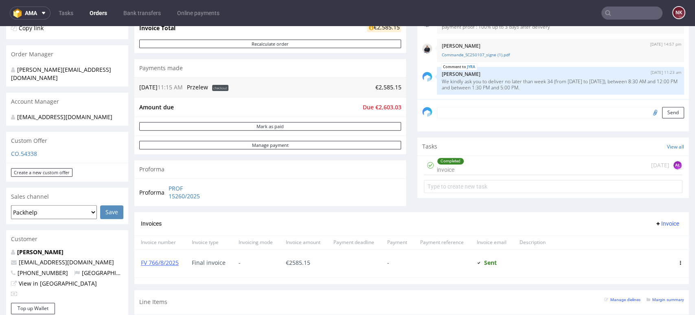
click at [639, 11] on input "text" at bounding box center [632, 13] width 61 height 13
paste input "R074391076"
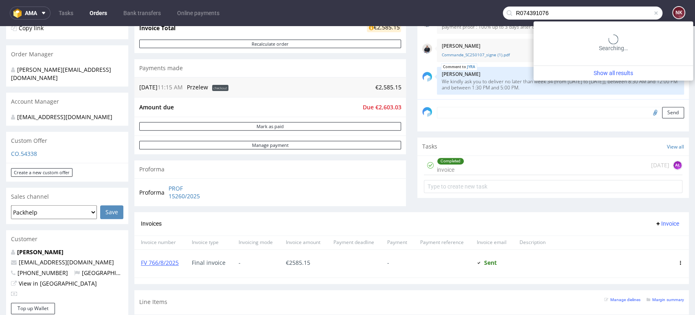
type input "R074391076"
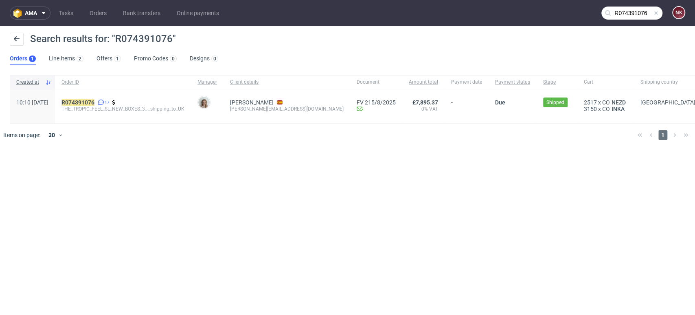
click at [108, 98] on div "R074391076 17 THE_TROPIC_FEEL_SL_NEW_BOXES_3_-_shipping_to_UK" at bounding box center [123, 106] width 136 height 34
click at [95, 103] on mark "R074391076" at bounding box center [78, 102] width 33 height 7
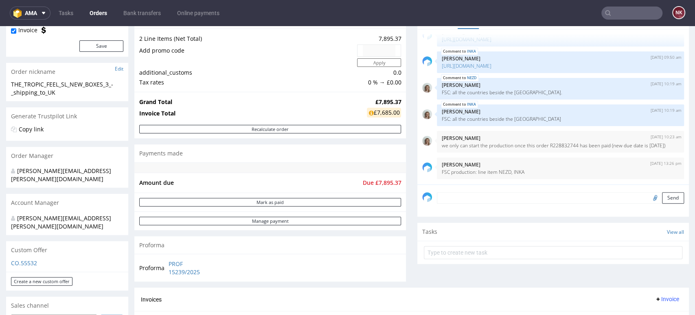
scroll to position [181, 0]
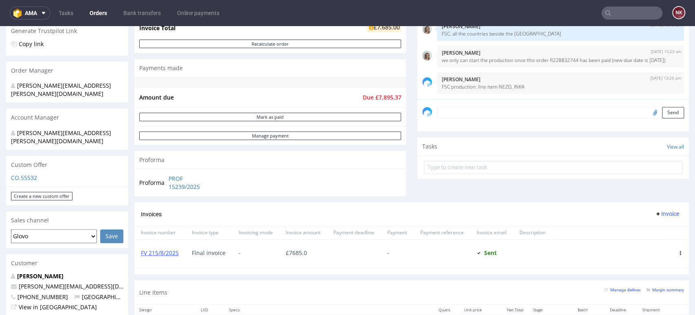
click at [621, 15] on input "text" at bounding box center [632, 13] width 61 height 13
paste input "R523935288"
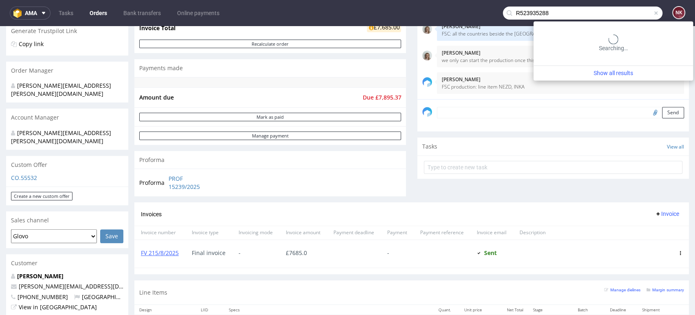
type input "R523935288"
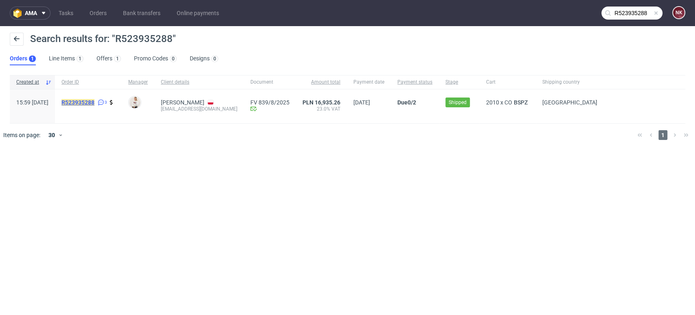
click at [95, 100] on mark "R523935288" at bounding box center [78, 102] width 33 height 7
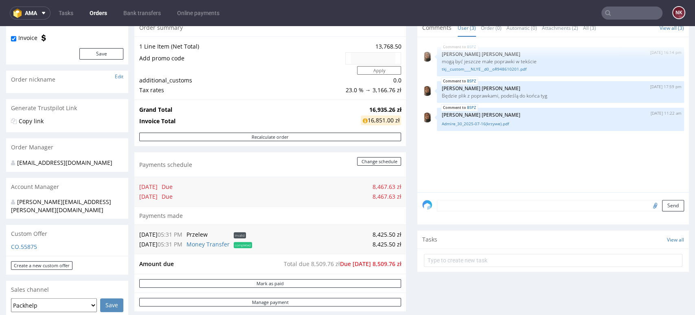
scroll to position [181, 0]
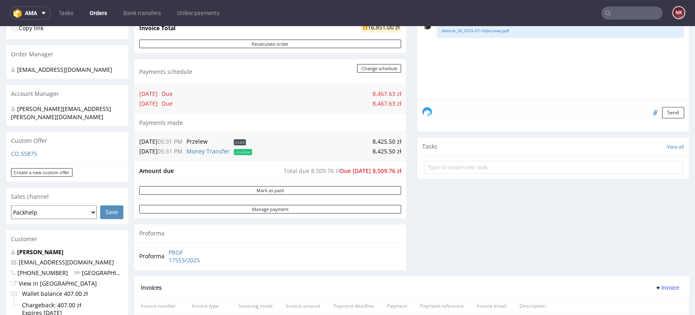
click at [629, 15] on input "text" at bounding box center [632, 13] width 61 height 13
paste input "R707336450"
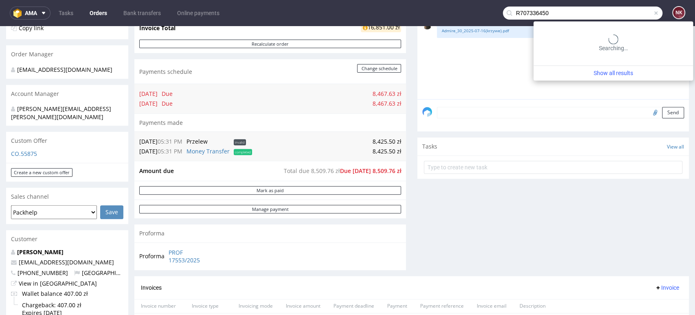
type input "R707336450"
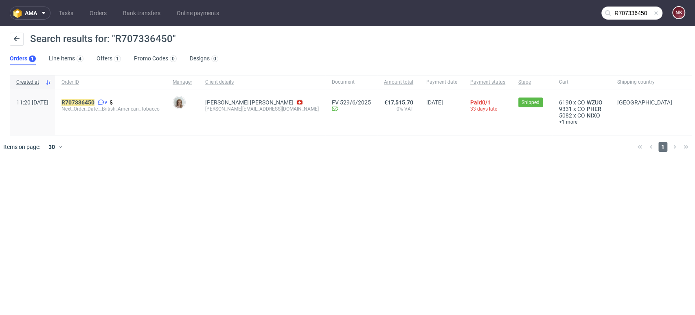
click at [76, 100] on div "R707336450 9 Next_Order_Date__British_American_Tobacco" at bounding box center [110, 112] width 111 height 46
click at [85, 100] on mark "R707336450" at bounding box center [78, 102] width 33 height 7
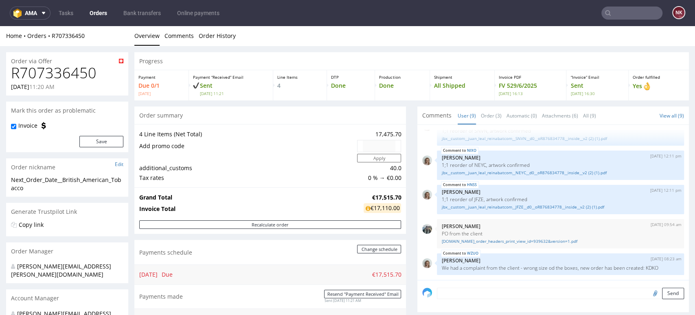
scroll to position [226, 0]
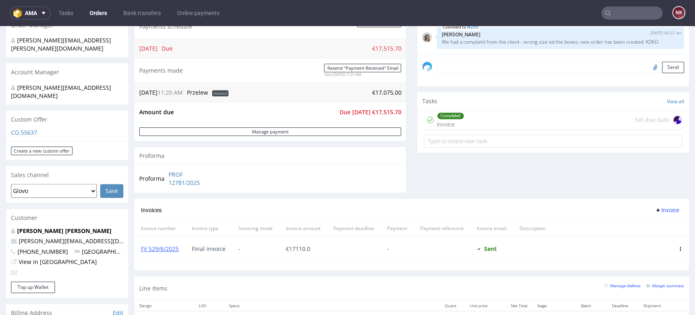
click at [638, 7] on input "text" at bounding box center [632, 13] width 61 height 13
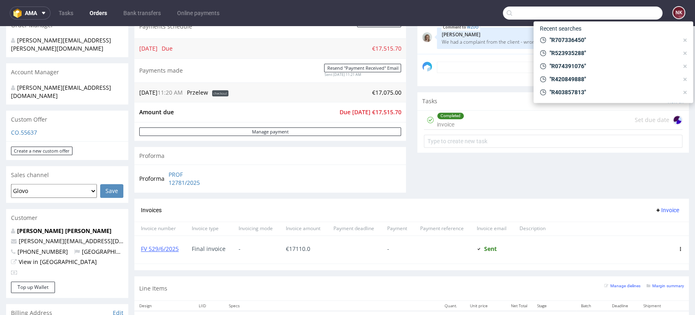
paste input "R401121306"
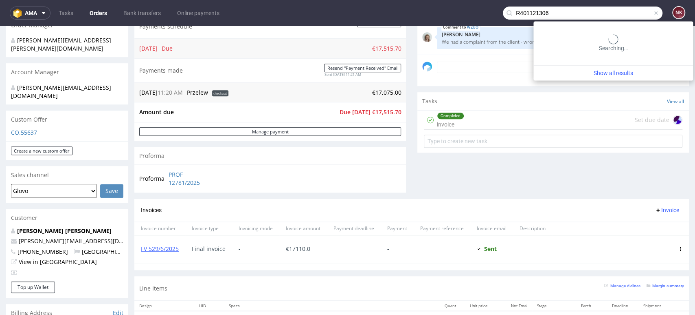
type input "R401121306"
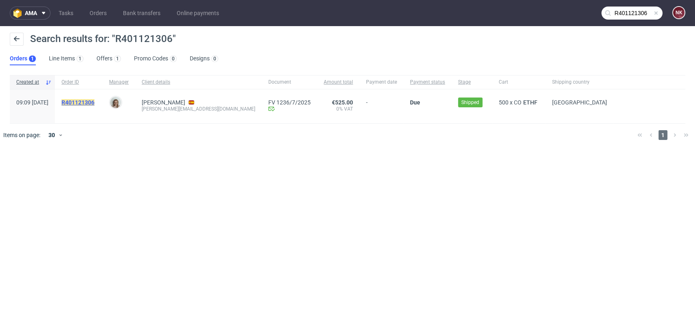
click at [94, 101] on mark "R401121306" at bounding box center [78, 102] width 33 height 7
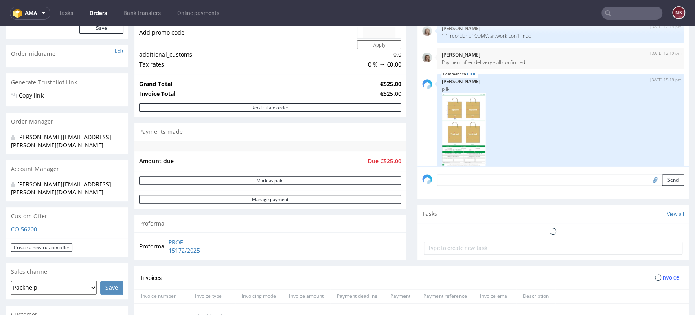
scroll to position [181, 0]
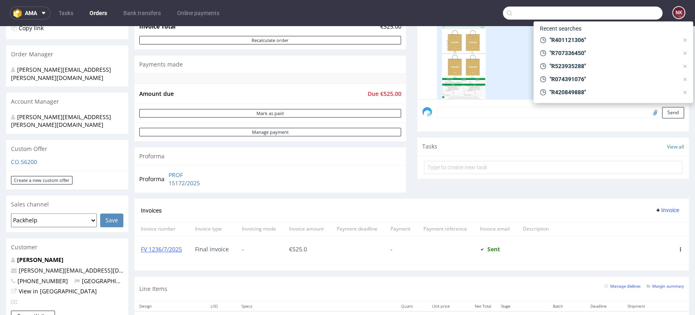
click at [631, 8] on input "text" at bounding box center [583, 13] width 160 height 13
paste input "R198636149"
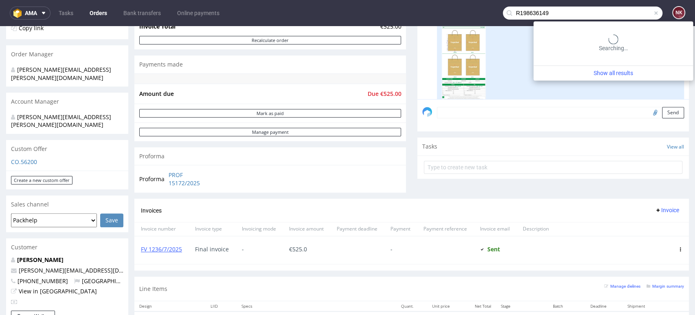
type input "R198636149"
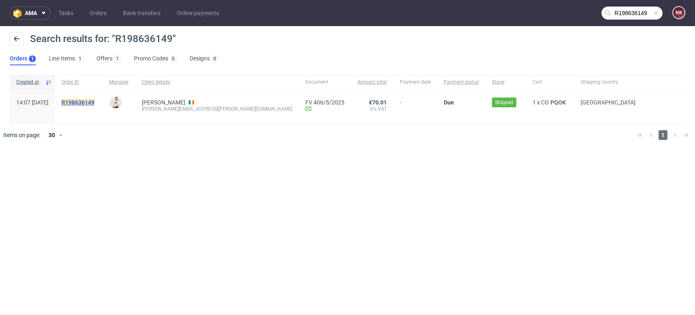
click at [90, 99] on mark "R198636149" at bounding box center [78, 102] width 33 height 7
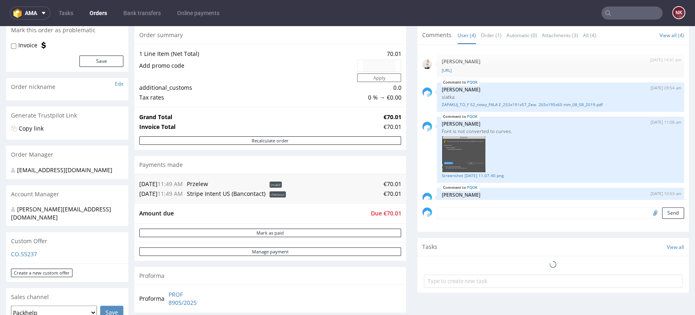
scroll to position [181, 0]
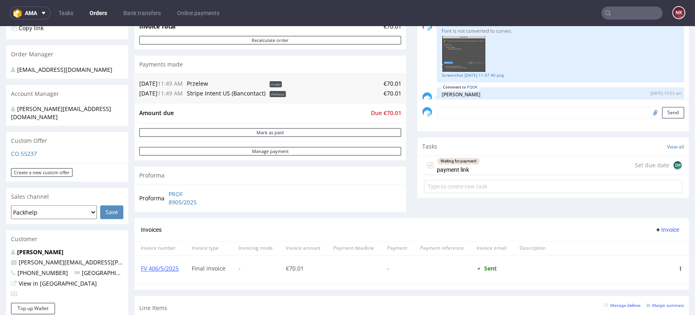
click at [629, 15] on input "text" at bounding box center [632, 13] width 61 height 13
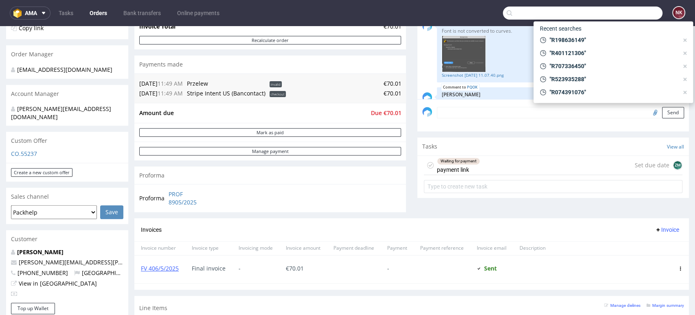
paste input "R420849888"
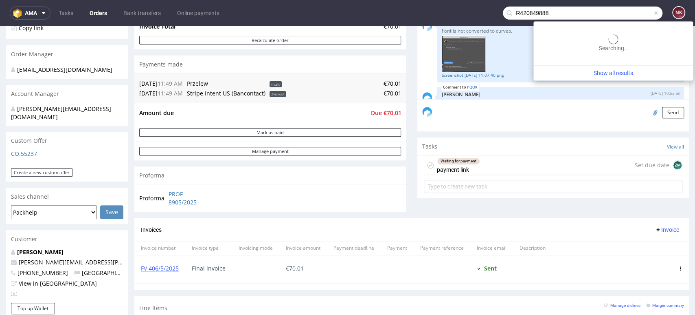
type input "R420849888"
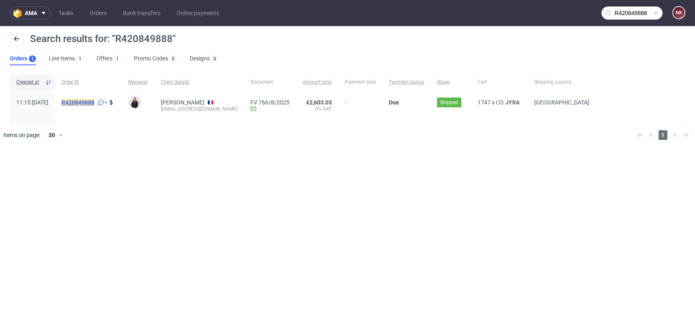
click at [95, 99] on mark "R420849888" at bounding box center [78, 102] width 33 height 7
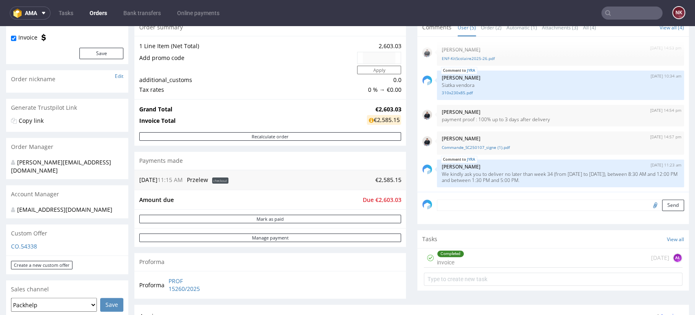
scroll to position [181, 0]
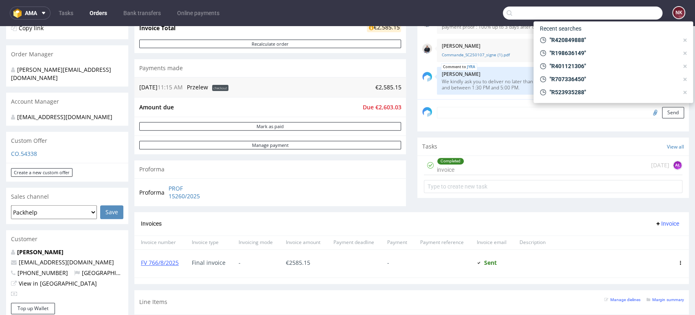
click at [630, 7] on input "text" at bounding box center [583, 13] width 160 height 13
paste input "R403857813"
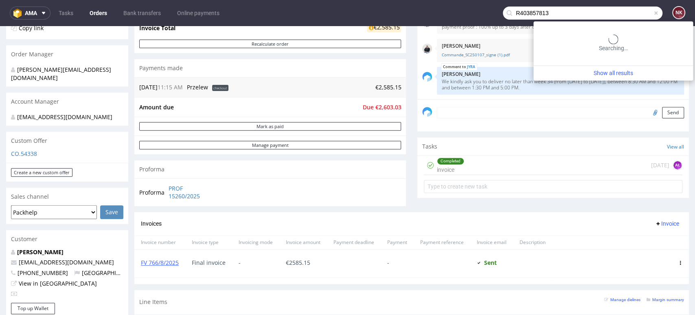
type input "R403857813"
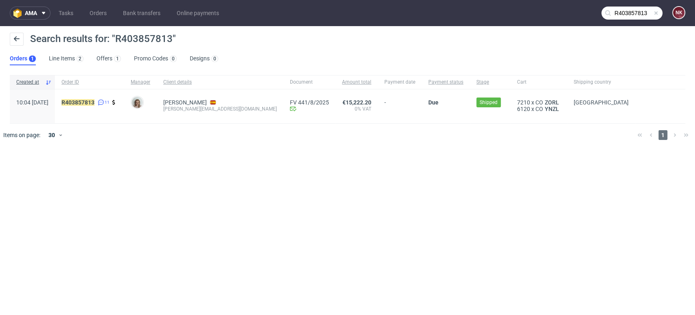
click at [99, 98] on div "R403857813 11" at bounding box center [89, 106] width 69 height 34
click at [95, 101] on mark "R403857813" at bounding box center [78, 102] width 33 height 7
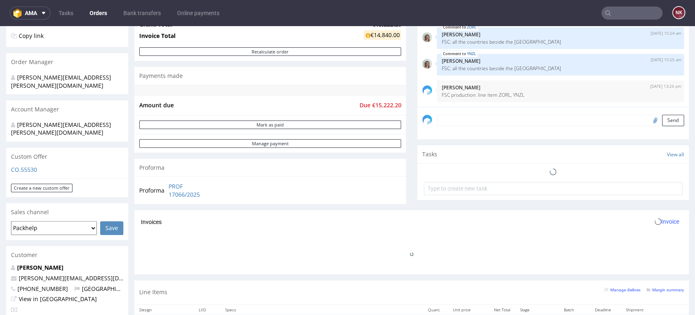
scroll to position [226, 0]
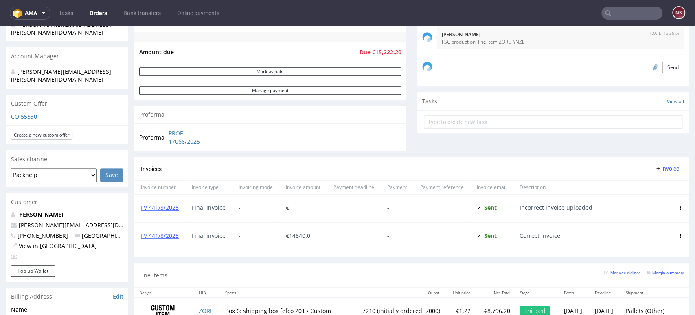
click at [406, 241] on div "-" at bounding box center [397, 236] width 33 height 28
click at [649, 20] on nav "ama Tasks Orders Bank transfers Online payments NK" at bounding box center [347, 13] width 695 height 26
click at [642, 11] on input "text" at bounding box center [632, 13] width 61 height 13
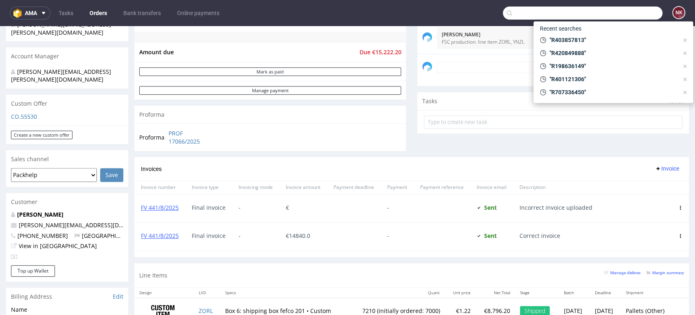
paste input "R860851082"
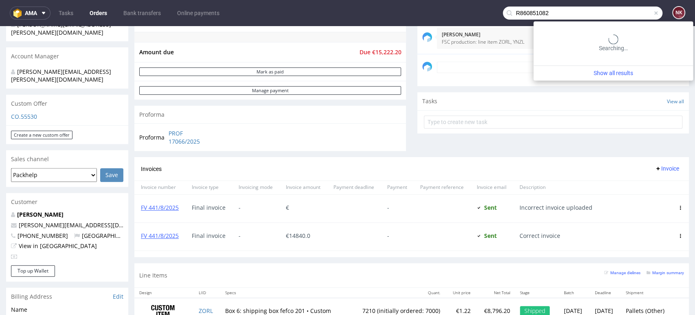
type input "R860851082"
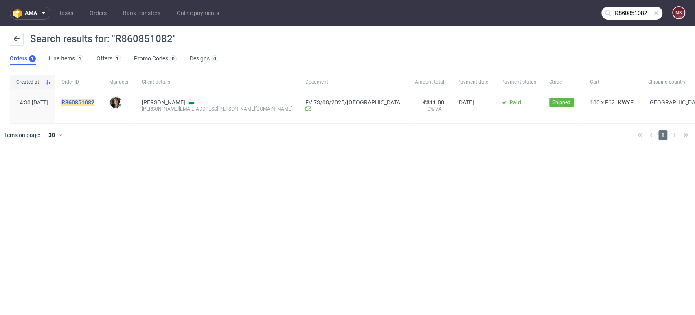
click at [95, 101] on mark "R860851082" at bounding box center [78, 102] width 33 height 7
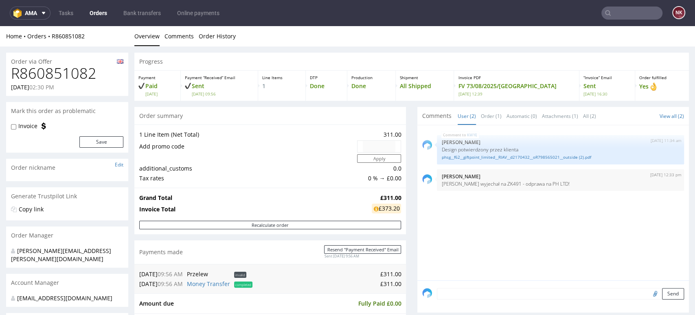
click at [53, 75] on h1 "R860851082" at bounding box center [67, 73] width 112 height 16
copy h1 "R860851082"
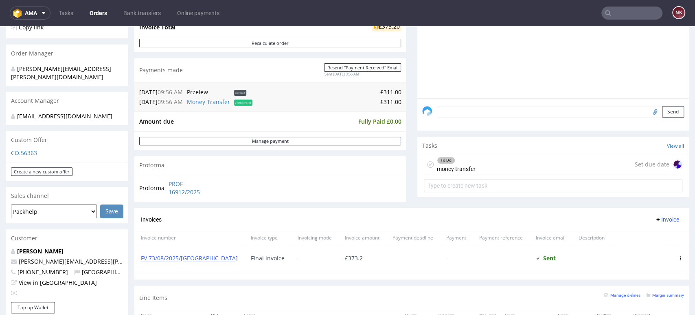
scroll to position [271, 0]
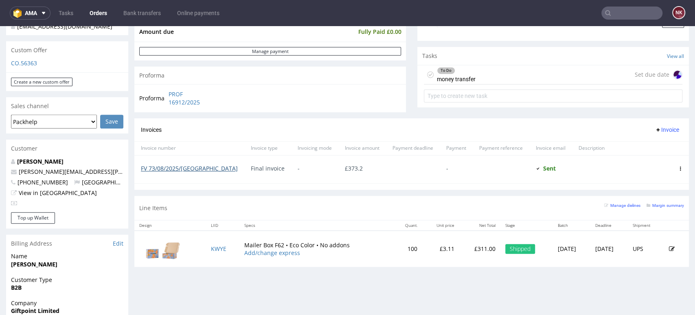
click at [167, 167] on link "FV 73/08/2025/GB" at bounding box center [189, 168] width 97 height 8
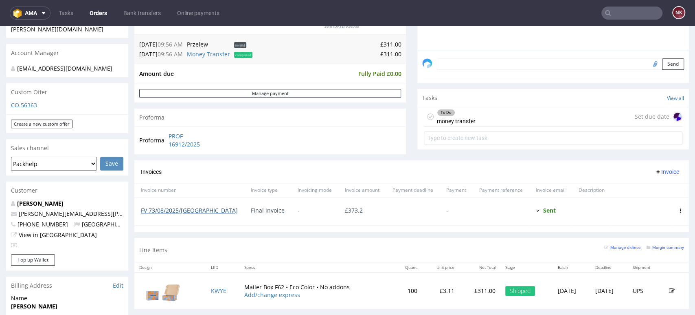
scroll to position [181, 0]
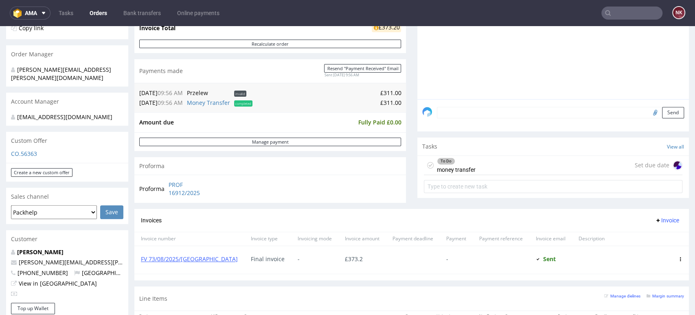
click at [45, 68] on div "cristina.martinez@packhelp.com" at bounding box center [64, 74] width 106 height 16
copy div "martinez"
click at [387, 198] on div "Proforma PROF 16912/2025" at bounding box center [270, 188] width 272 height 28
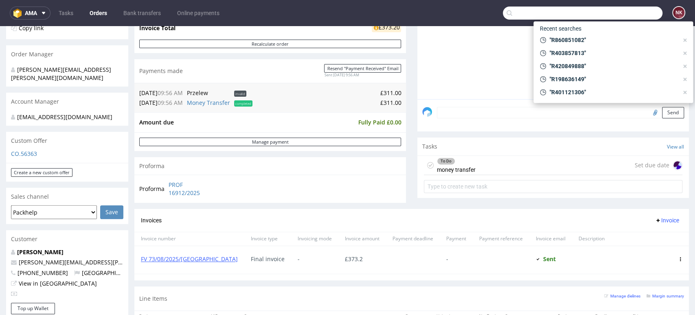
click at [631, 11] on input "text" at bounding box center [583, 13] width 160 height 13
paste input "R234225200"
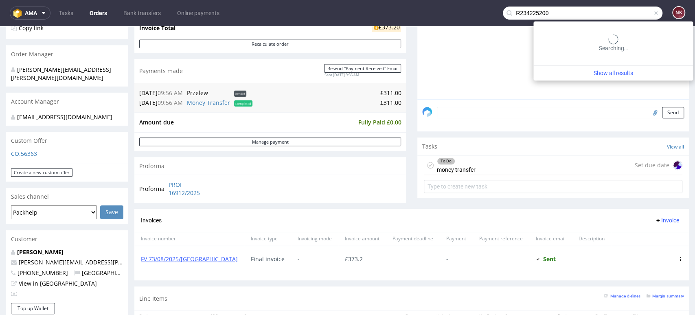
type input "R234225200"
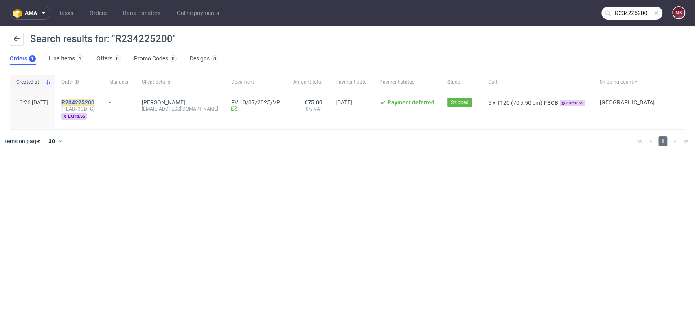
click at [95, 100] on mark "R234225200" at bounding box center [78, 102] width 33 height 7
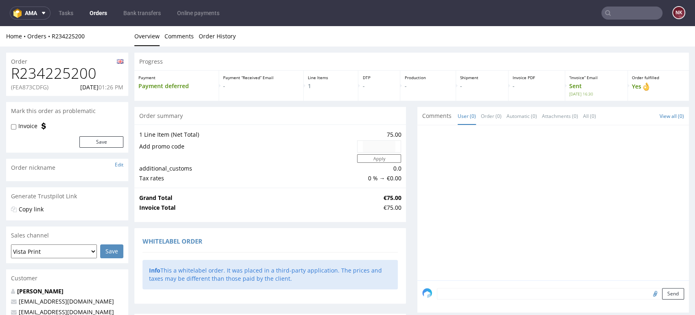
scroll to position [226, 0]
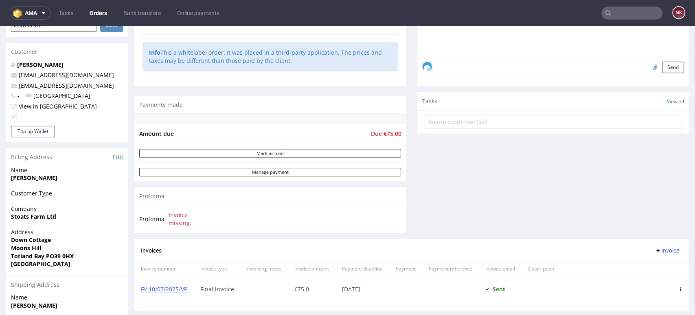
click at [431, 226] on div "Comments User (0) Order (0) Automatic (0) Attachments (0) All (0) View all (0) …" at bounding box center [554, 60] width 272 height 358
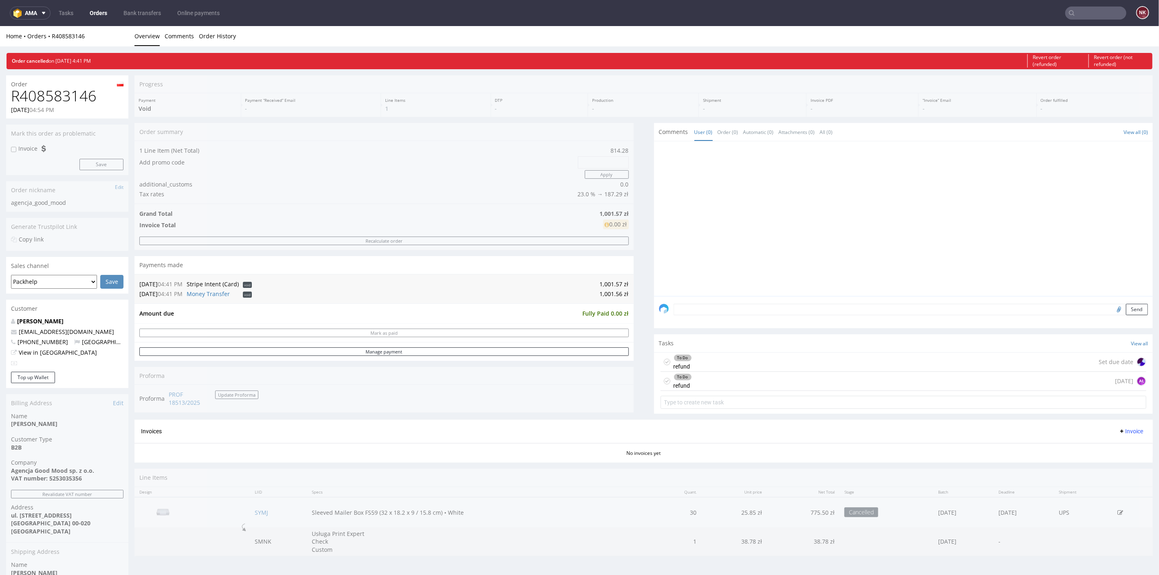
drag, startPoint x: 792, startPoint y: 390, endPoint x: 792, endPoint y: 364, distance: 25.7
click at [792, 364] on div "To Do refund Set due date" at bounding box center [903, 361] width 486 height 19
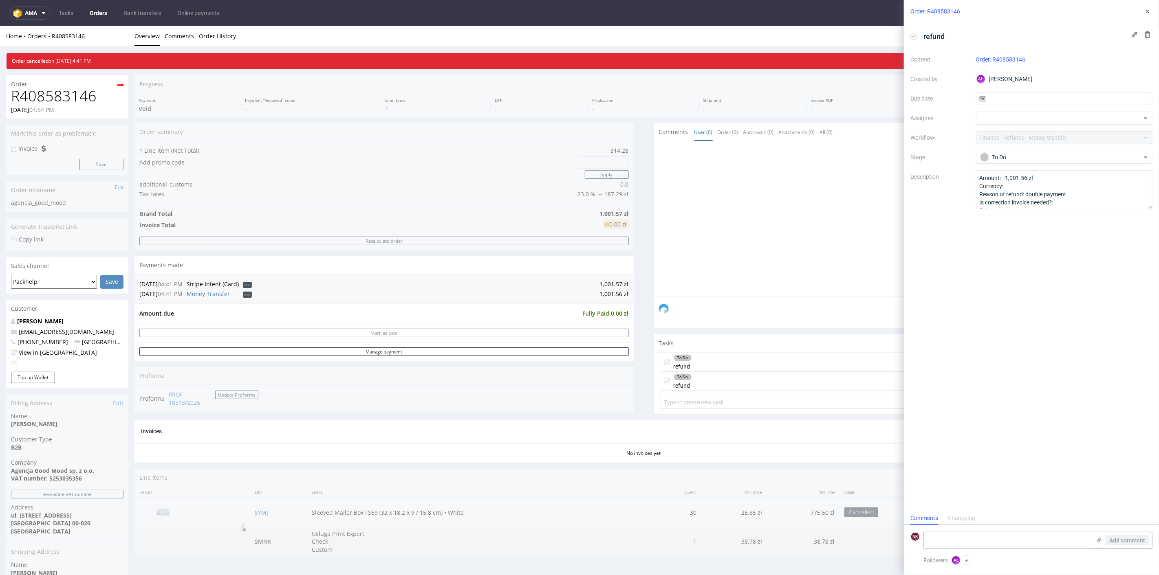
scroll to position [7, 0]
click at [1148, 17] on div "Order: R408583146" at bounding box center [1031, 11] width 255 height 23
click at [1148, 10] on use at bounding box center [1147, 11] width 3 height 3
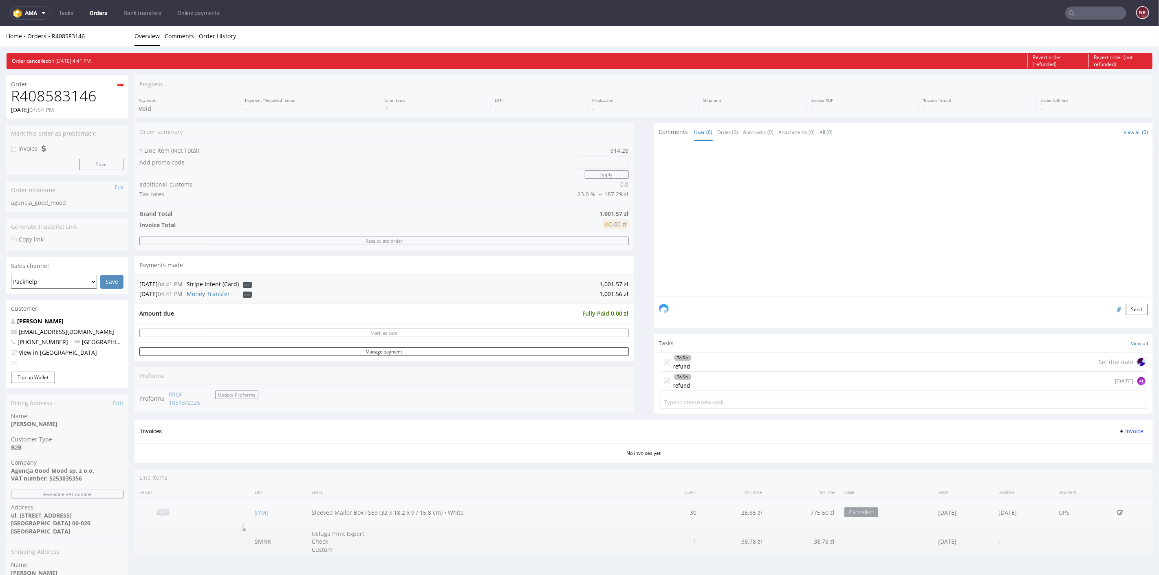
click at [772, 375] on div "To Do refund 1 day ago AŁ" at bounding box center [903, 381] width 486 height 19
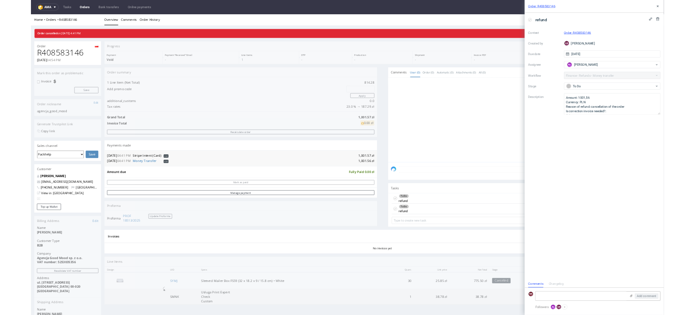
scroll to position [7, 0]
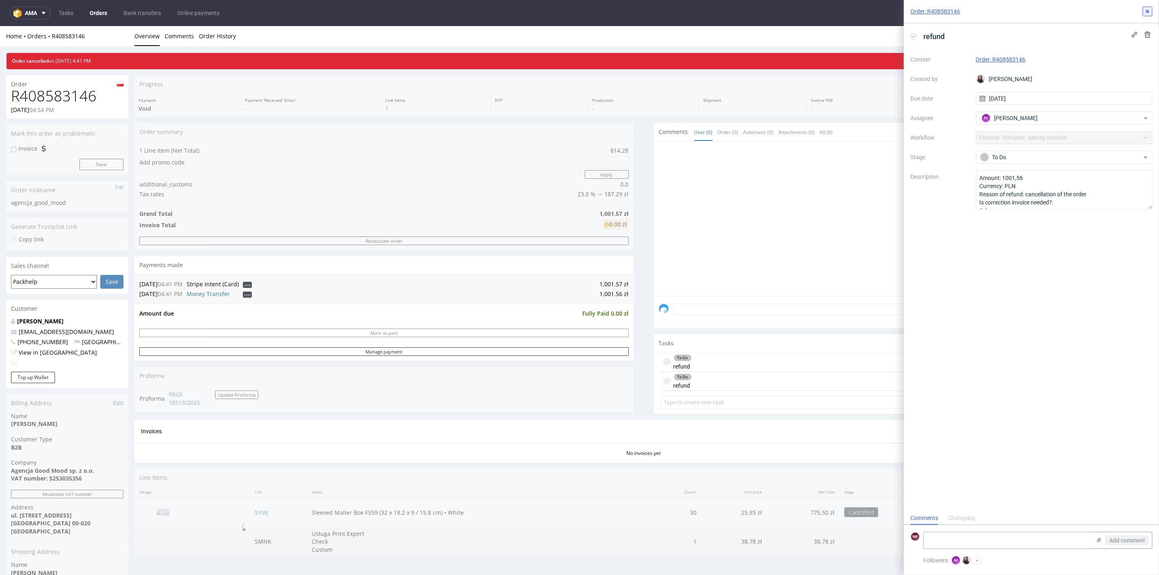
click at [1146, 11] on icon at bounding box center [1147, 11] width 7 height 7
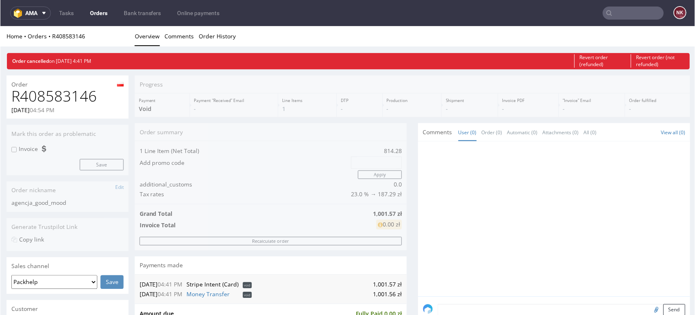
scroll to position [7, 0]
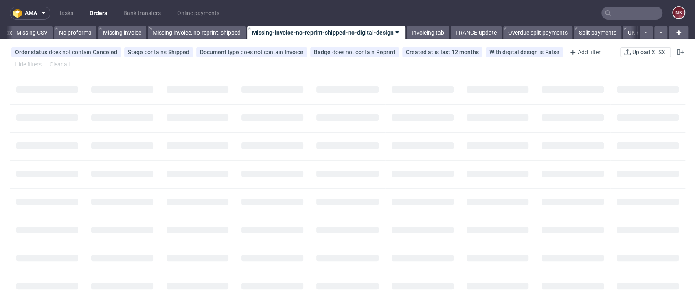
click at [613, 11] on input "text" at bounding box center [632, 13] width 61 height 13
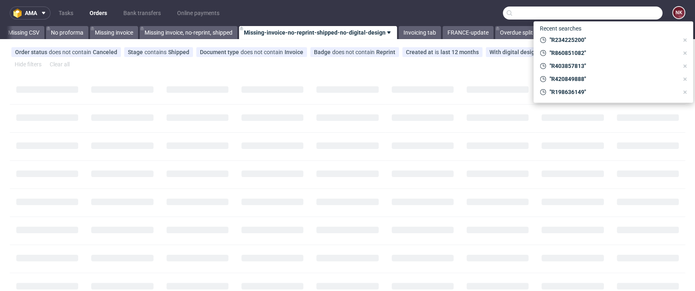
scroll to position [0, 1153]
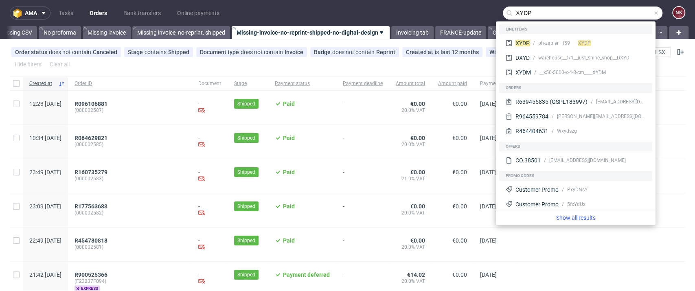
type input "XYDP"
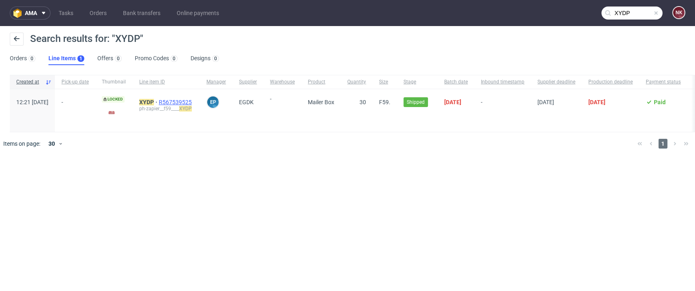
click at [194, 103] on span "R567539525" at bounding box center [176, 102] width 35 height 7
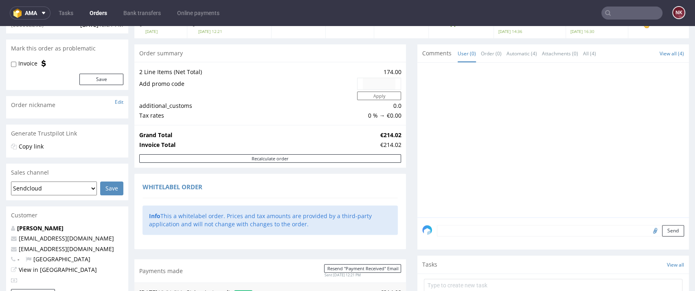
scroll to position [62, 0]
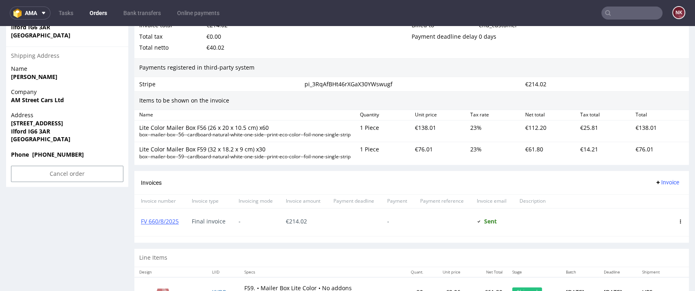
scroll to position [537, 0]
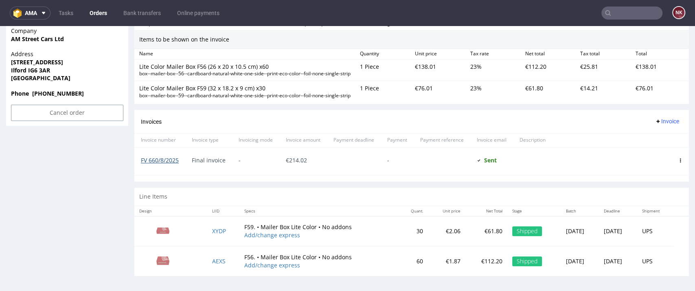
click at [167, 164] on link "FV 660/8/2025" at bounding box center [160, 160] width 38 height 8
click at [382, 147] on div "Payment" at bounding box center [397, 140] width 33 height 14
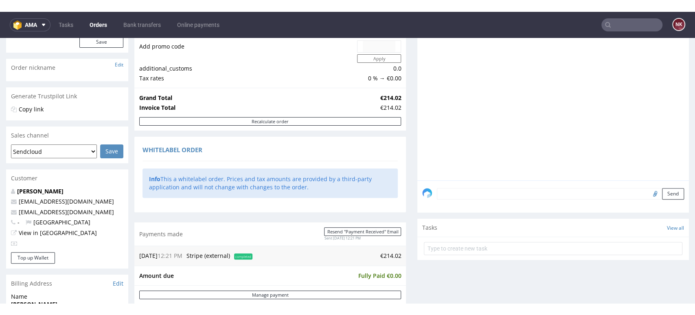
scroll to position [112, 0]
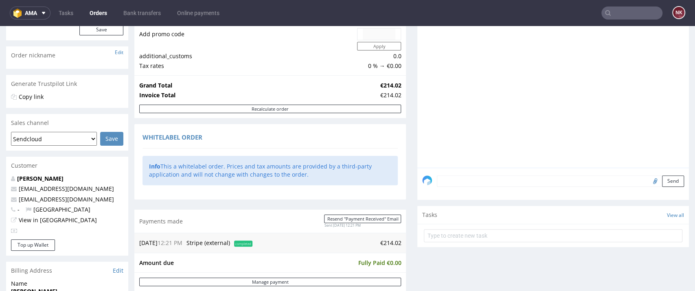
click at [432, 211] on div "Tasks View all" at bounding box center [554, 215] width 272 height 18
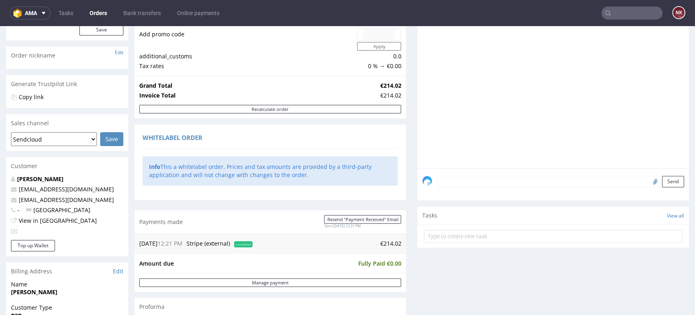
click at [478, 273] on div "Comments User (0) Order (0) Automatic (4) Attachments (0) All (4) View all (4) …" at bounding box center [554, 172] width 272 height 354
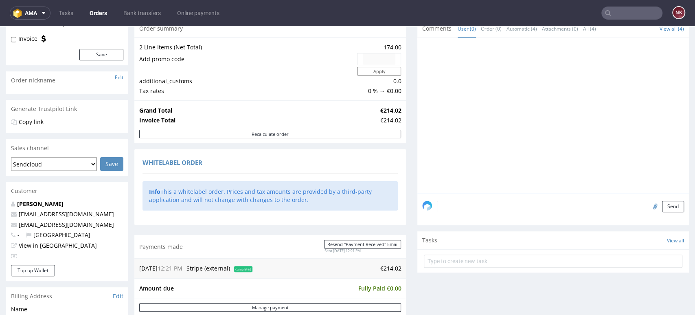
scroll to position [87, 0]
click at [89, 9] on link "Orders" at bounding box center [98, 13] width 27 height 13
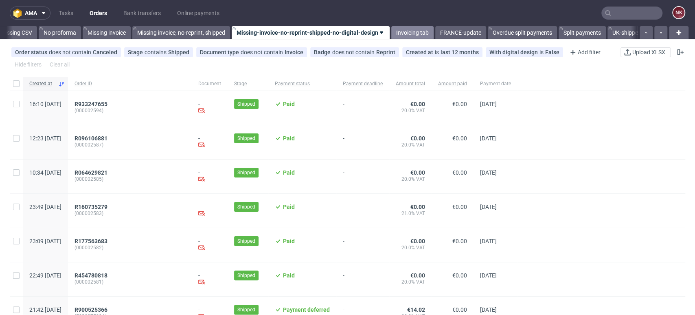
click at [412, 33] on link "Invoicing tab" at bounding box center [413, 32] width 42 height 13
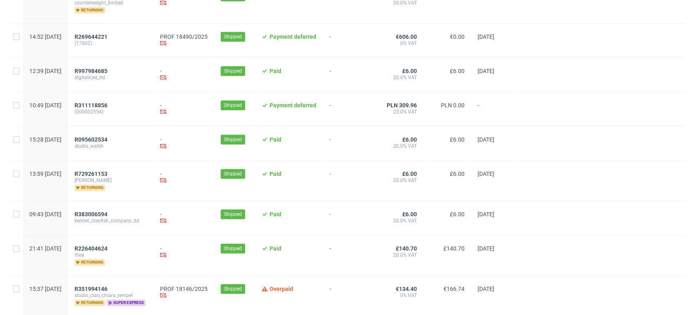
scroll to position [373, 0]
click at [108, 34] on span "R269644221" at bounding box center [91, 37] width 33 height 7
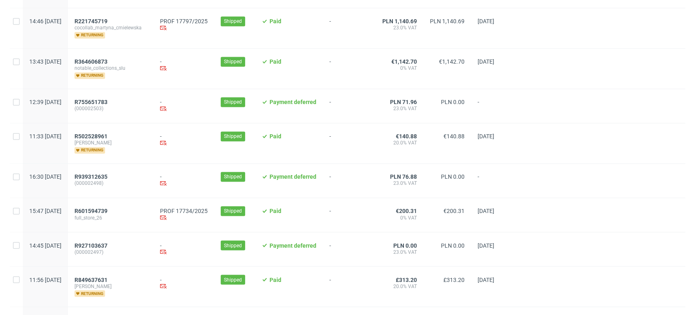
scroll to position [878, 0]
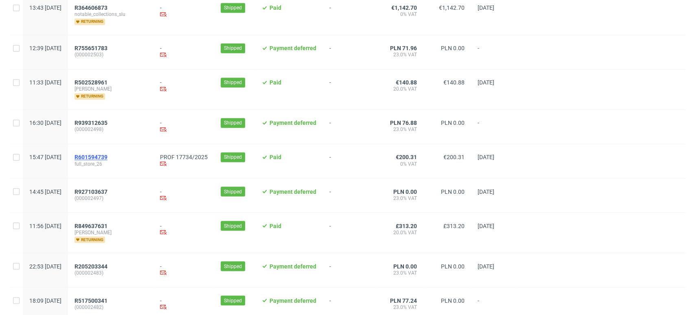
click at [108, 156] on span "R601594739" at bounding box center [91, 157] width 33 height 7
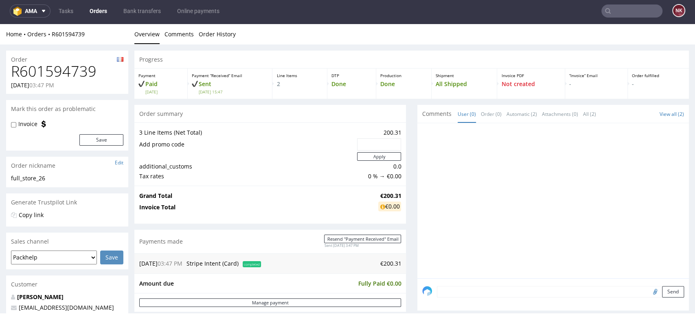
scroll to position [2, 0]
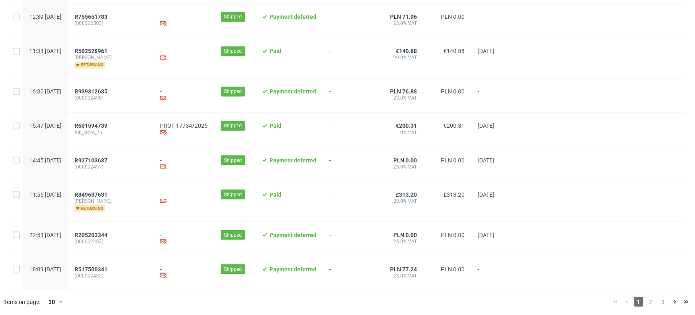
scroll to position [909, 0]
click at [647, 291] on span "2" at bounding box center [651, 301] width 9 height 10
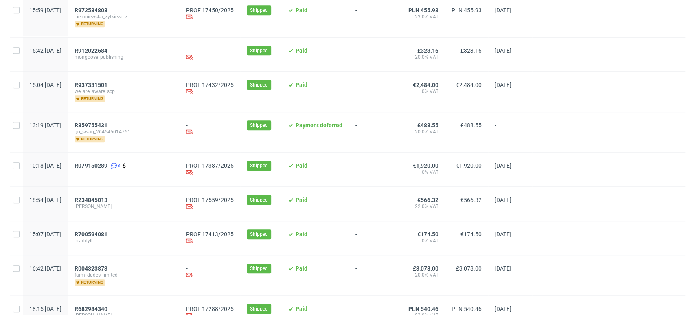
scroll to position [354, 0]
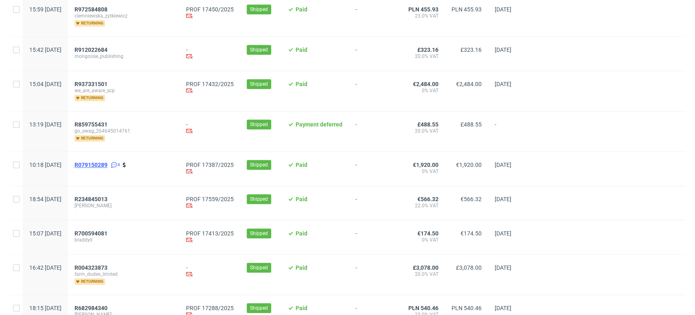
click at [108, 161] on span "R079150289" at bounding box center [91, 164] width 33 height 7
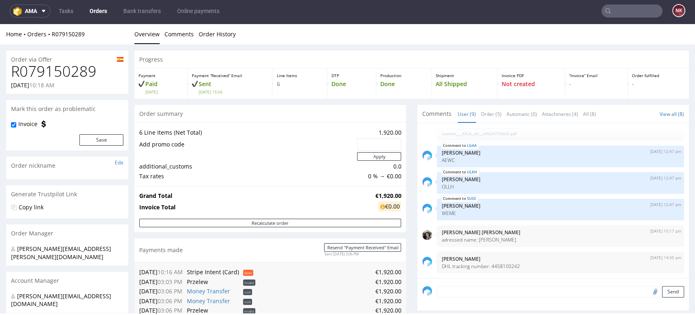
scroll to position [80, 0]
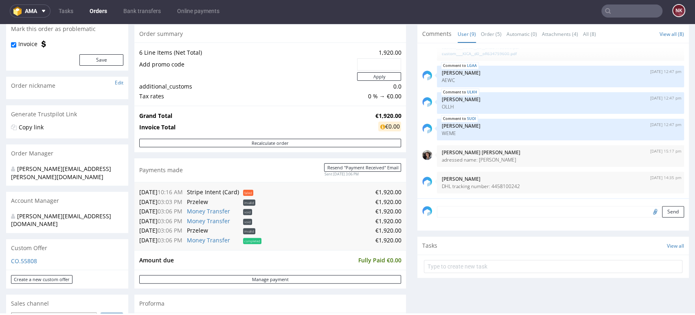
click at [404, 221] on div "Progress Payment Paid Tue 19 Aug Payment “Received” Email Sent Tue 19 Aug 15:06…" at bounding box center [411, 280] width 555 height 618
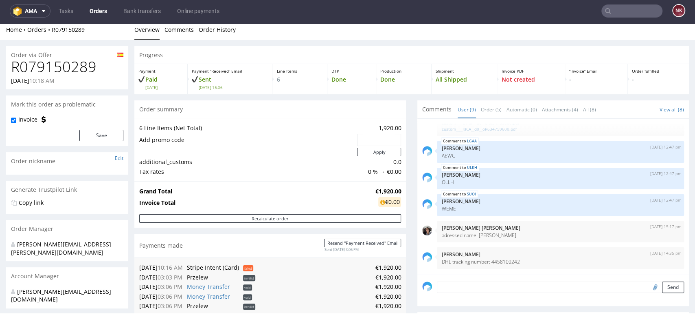
scroll to position [77, 0]
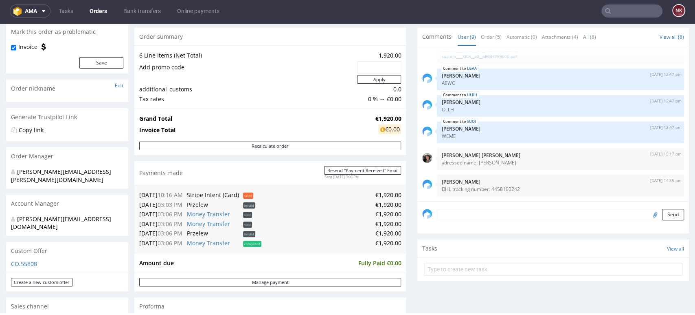
click at [607, 291] on div "Comments User (9) Order (5) Automatic (0) Attachments (4) All (8) View all (8) …" at bounding box center [554, 188] width 272 height 321
click at [404, 262] on div "Progress Payment Paid Tue 19 Aug Payment “Received” Email Sent Tue 19 Aug 15:06…" at bounding box center [411, 283] width 555 height 618
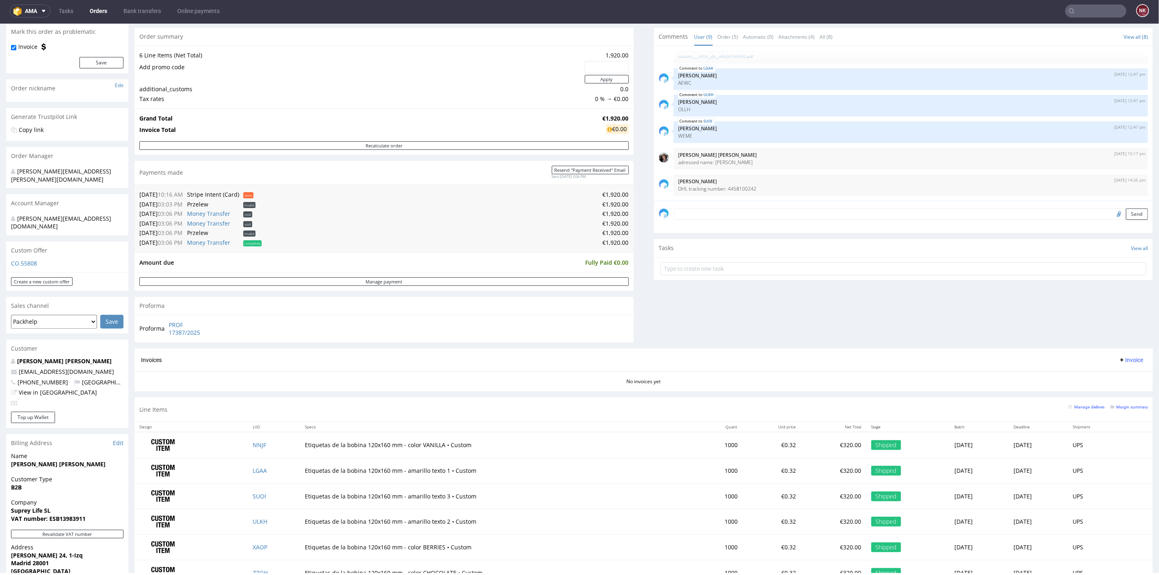
scroll to position [271, 0]
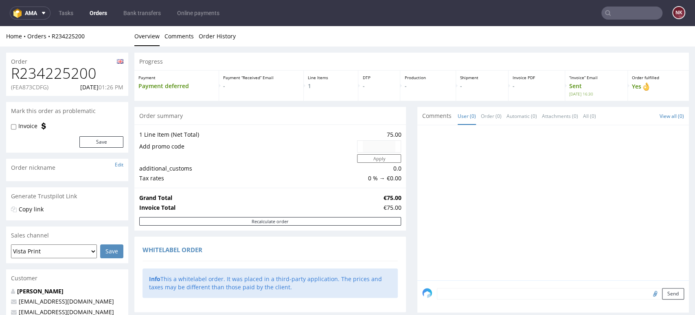
scroll to position [226, 0]
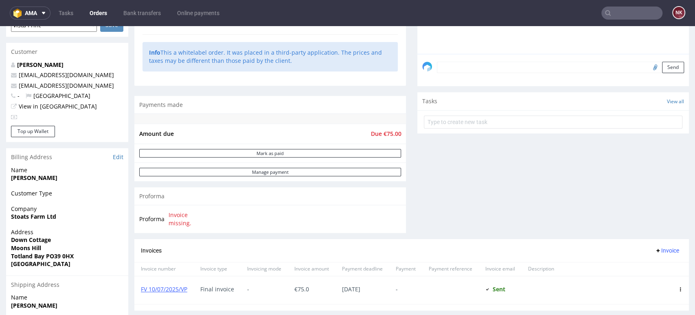
click at [594, 188] on div "Comments User (0) Order (0) Automatic (0) Attachments (0) All (0) View all (0) …" at bounding box center [554, 60] width 272 height 358
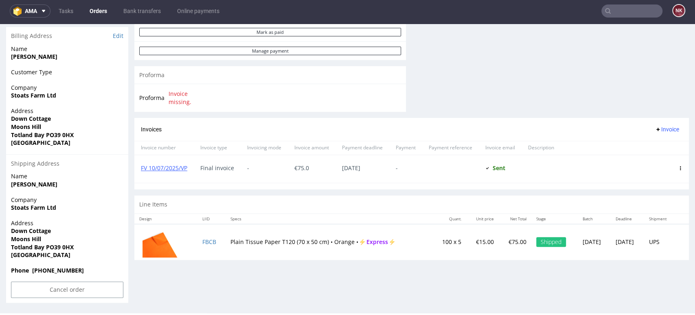
scroll to position [2, 0]
click at [410, 201] on div "Line Items" at bounding box center [411, 204] width 555 height 18
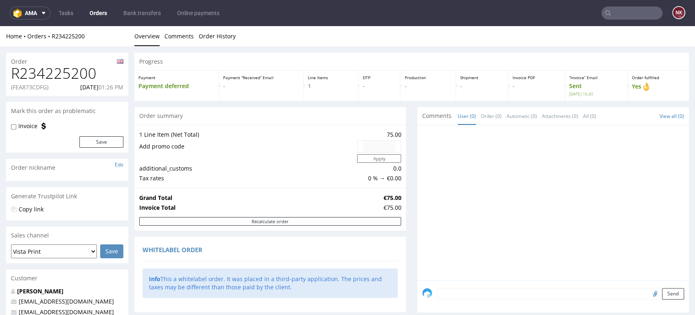
scroll to position [0, 0]
